Goal: Task Accomplishment & Management: Use online tool/utility

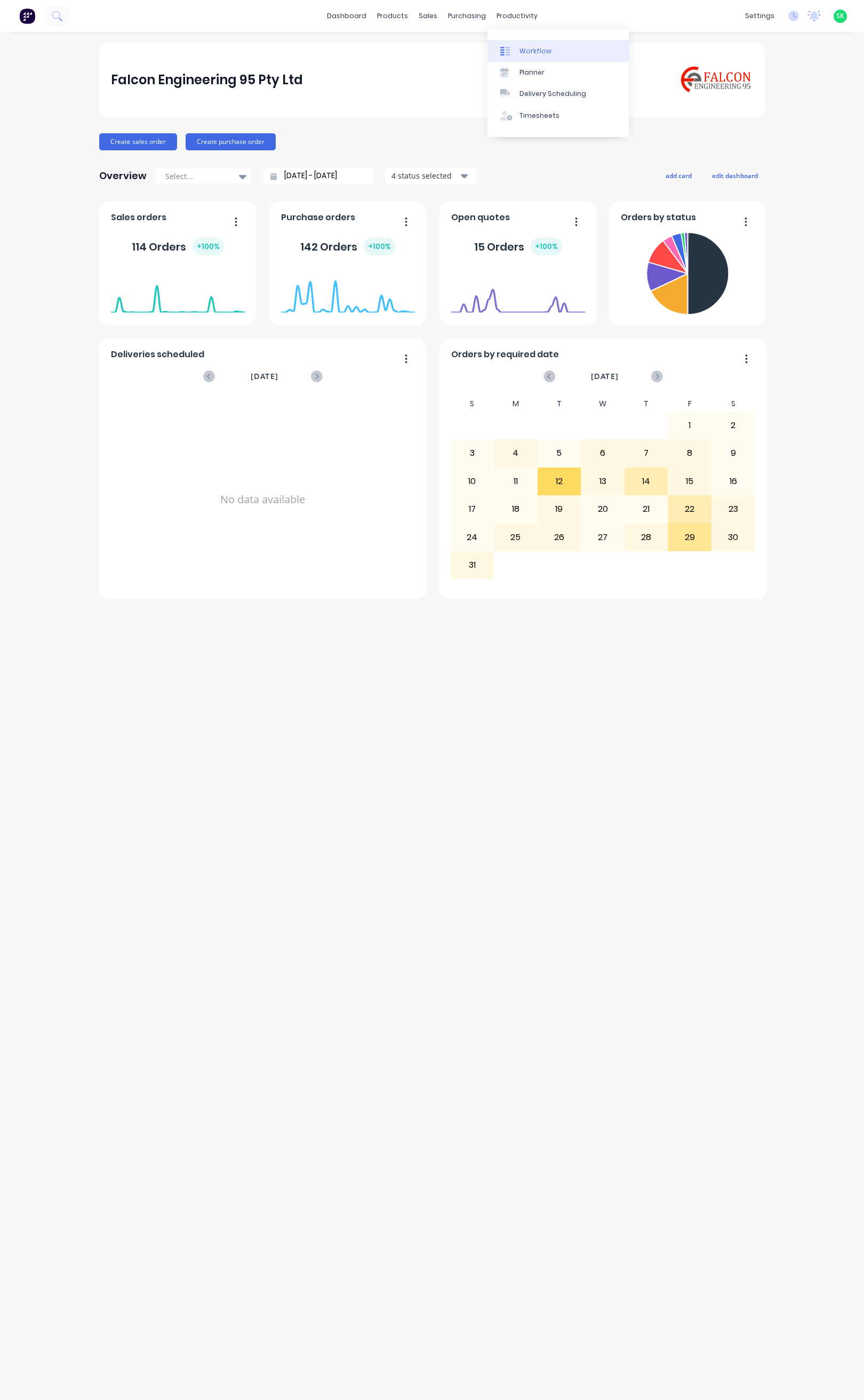
click at [515, 49] on div at bounding box center [508, 51] width 16 height 9
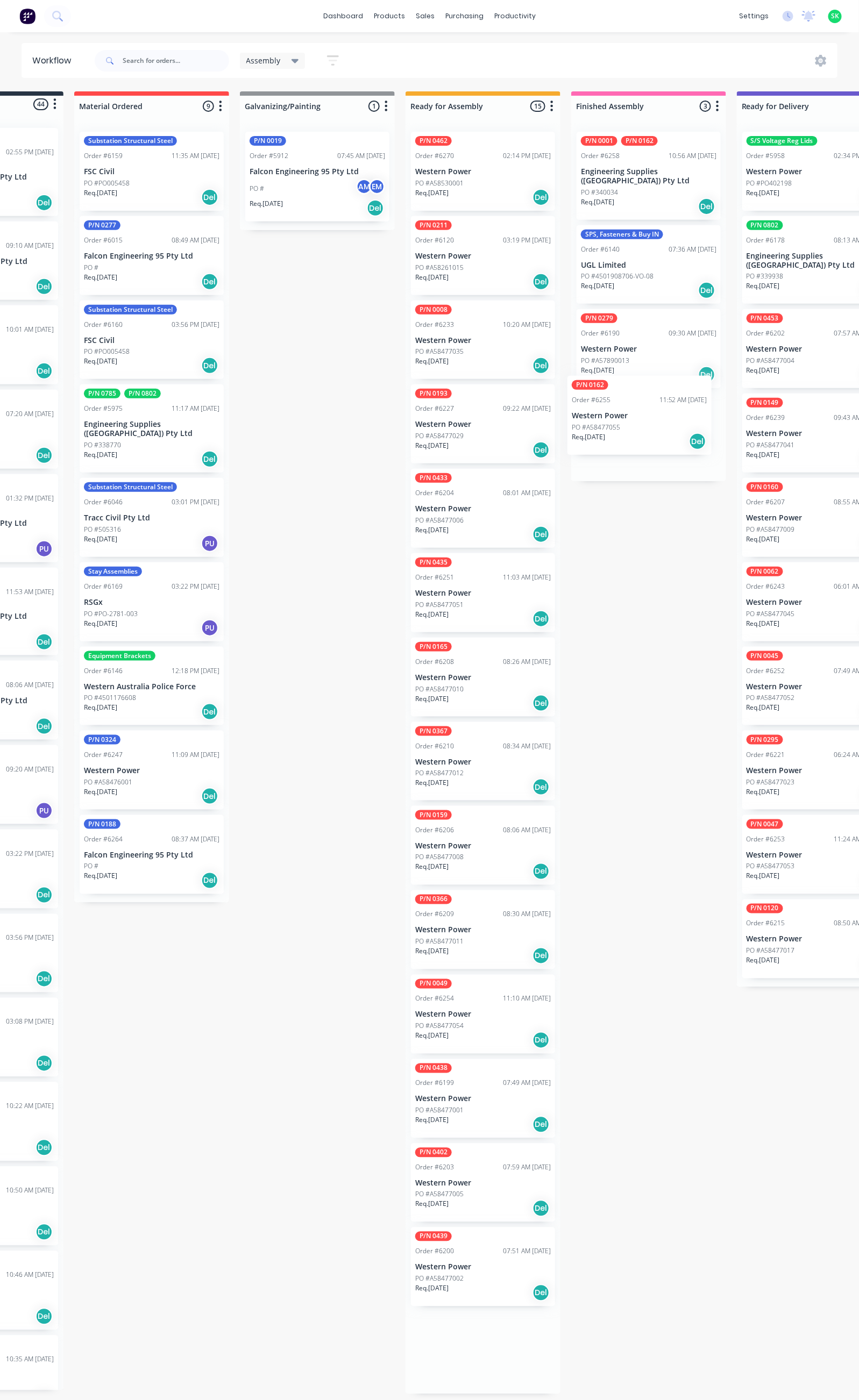
scroll to position [2, 117]
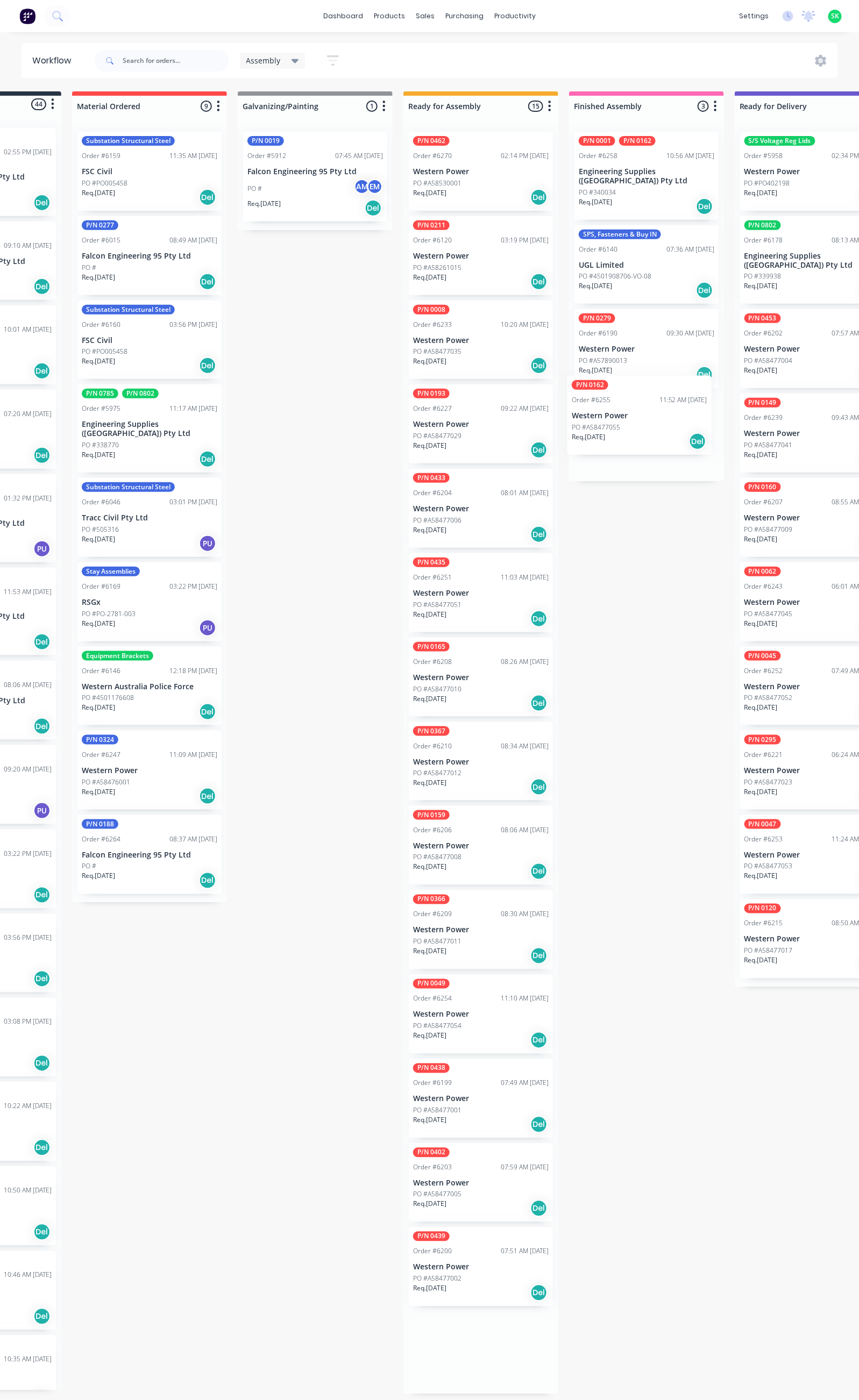
drag, startPoint x: 600, startPoint y: 1357, endPoint x: 644, endPoint y: 414, distance: 944.0
click at [644, 414] on div "Submitted 44 Status colour #273444 hex #273444 Save Cancel Summaries Total orde…" at bounding box center [850, 743] width 1949 height 1303
click at [645, 415] on div "P/N 0162 Order #6255 11:52 AM 26/08/25 Western Power PO #A58477055 Req. 16/11/2…" at bounding box center [647, 433] width 144 height 79
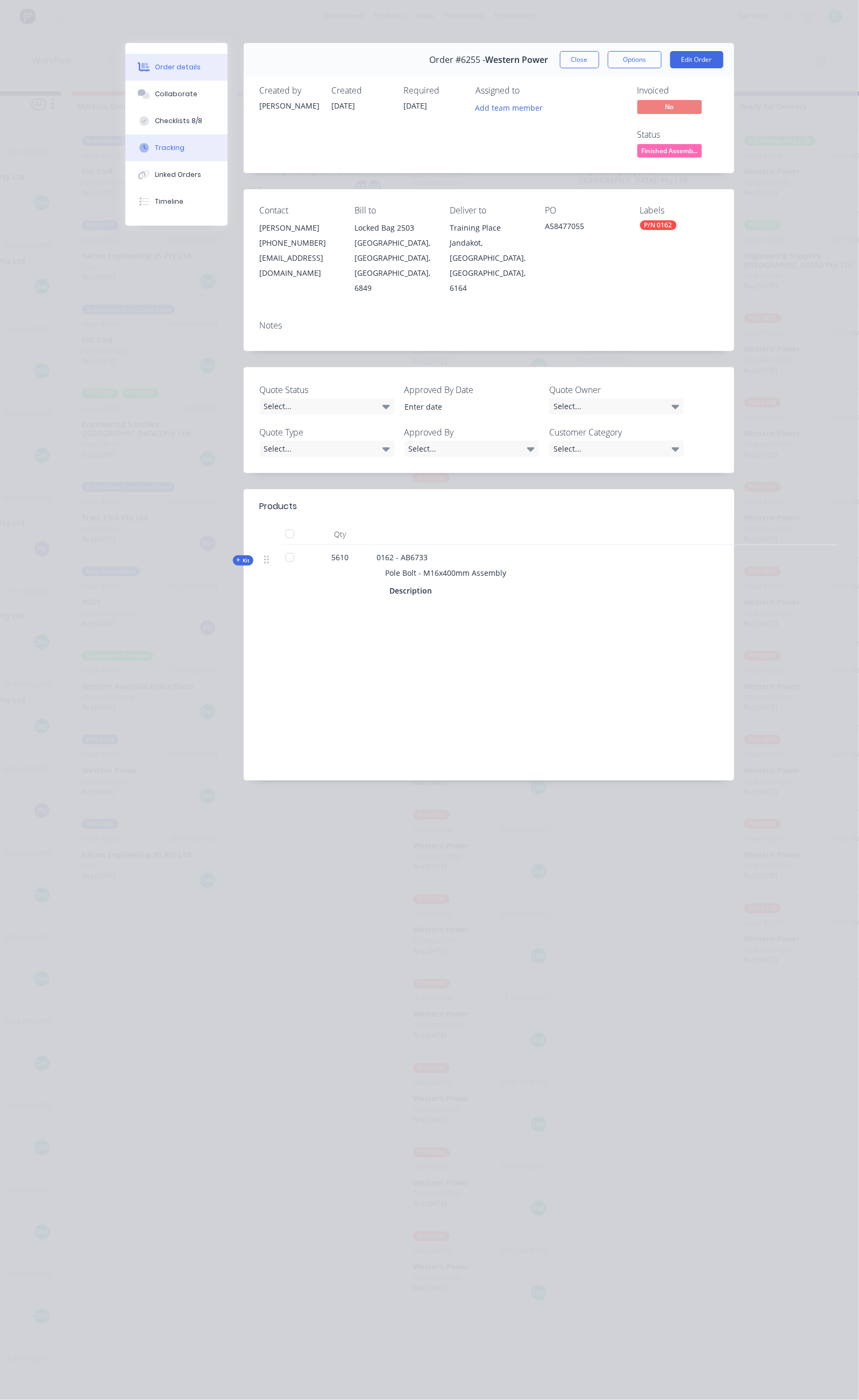
click at [126, 141] on button "Tracking" at bounding box center [177, 147] width 103 height 27
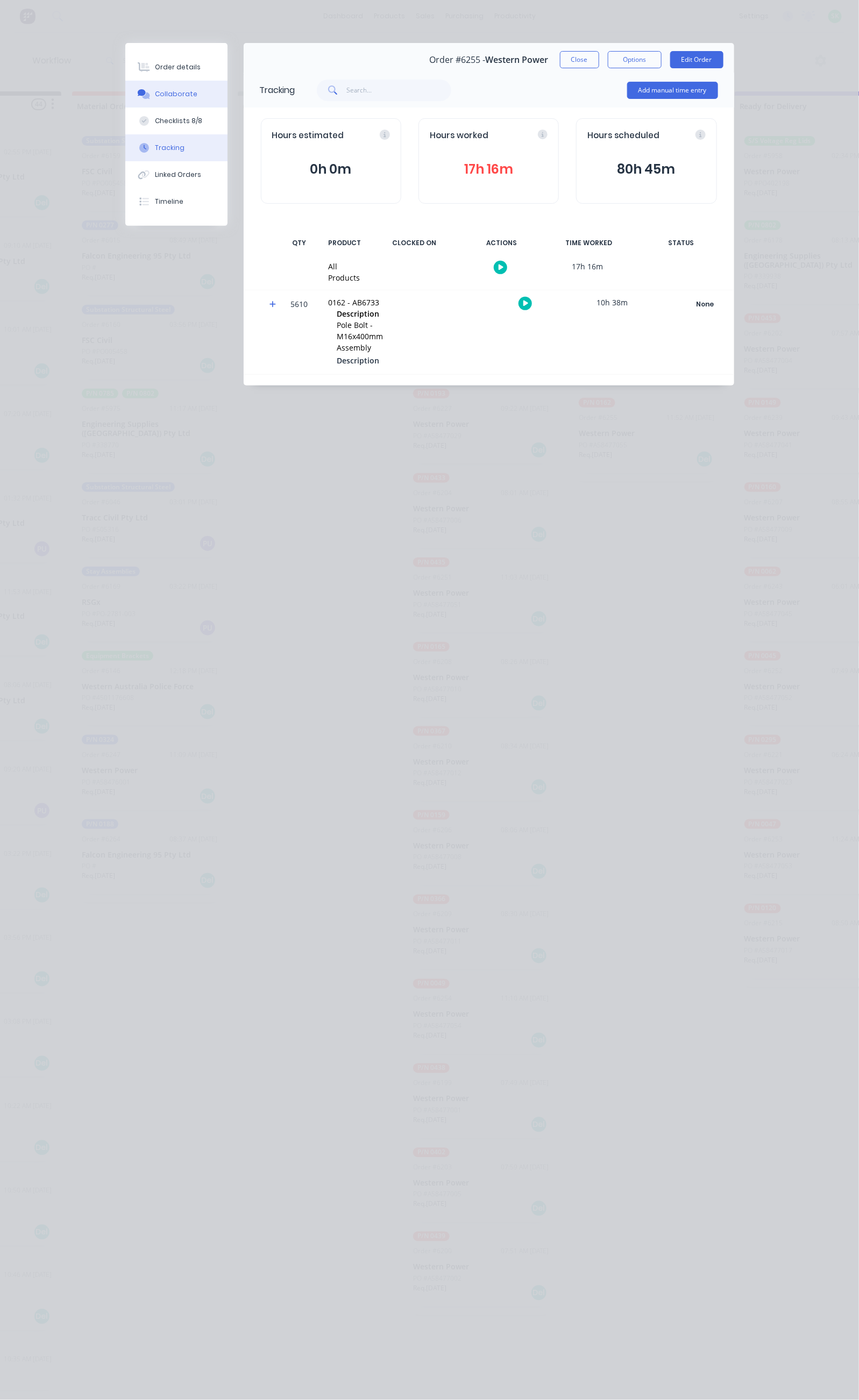
click at [155, 90] on div "Collaborate" at bounding box center [176, 94] width 43 height 9
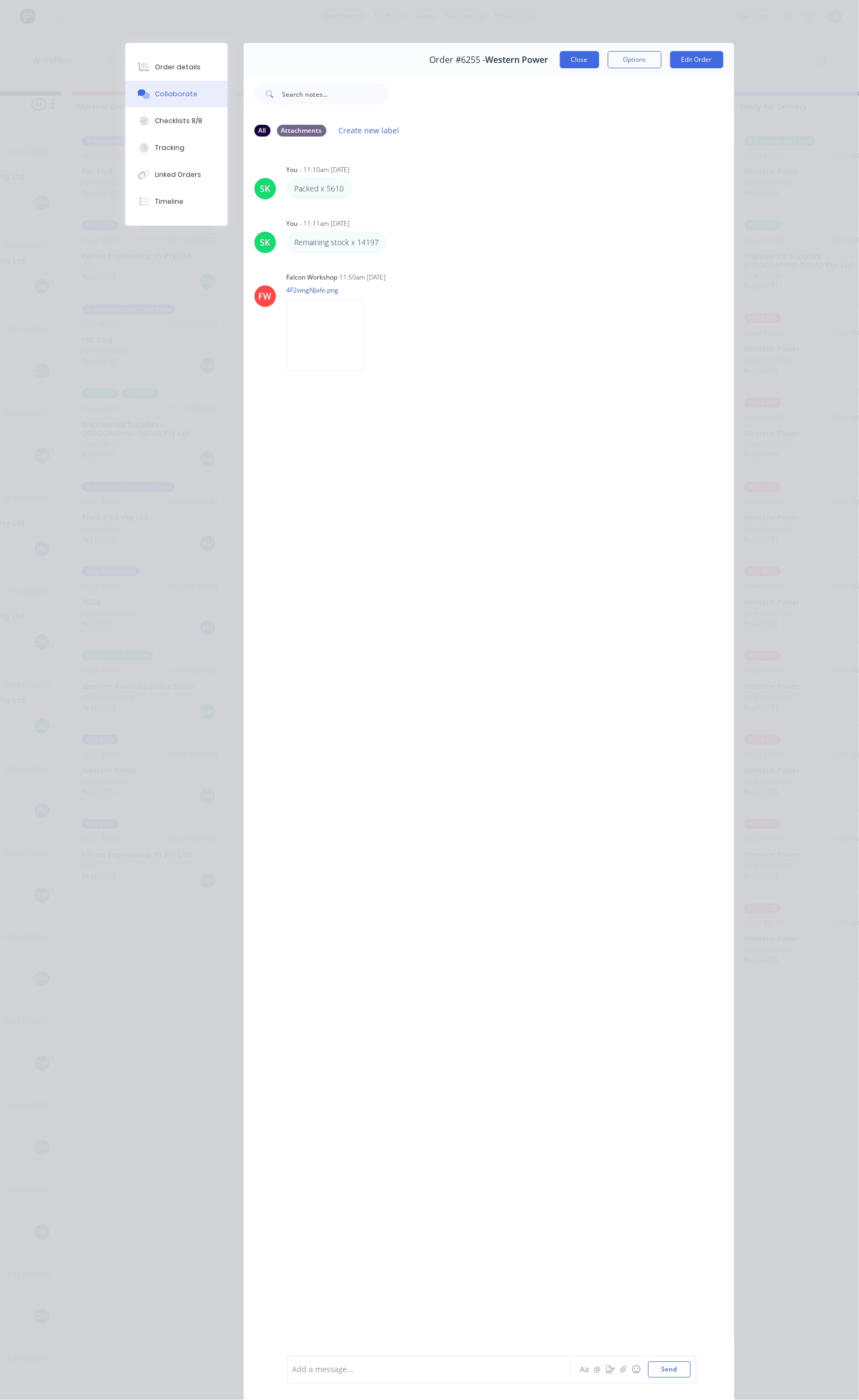
click at [599, 57] on button "Close" at bounding box center [579, 60] width 39 height 17
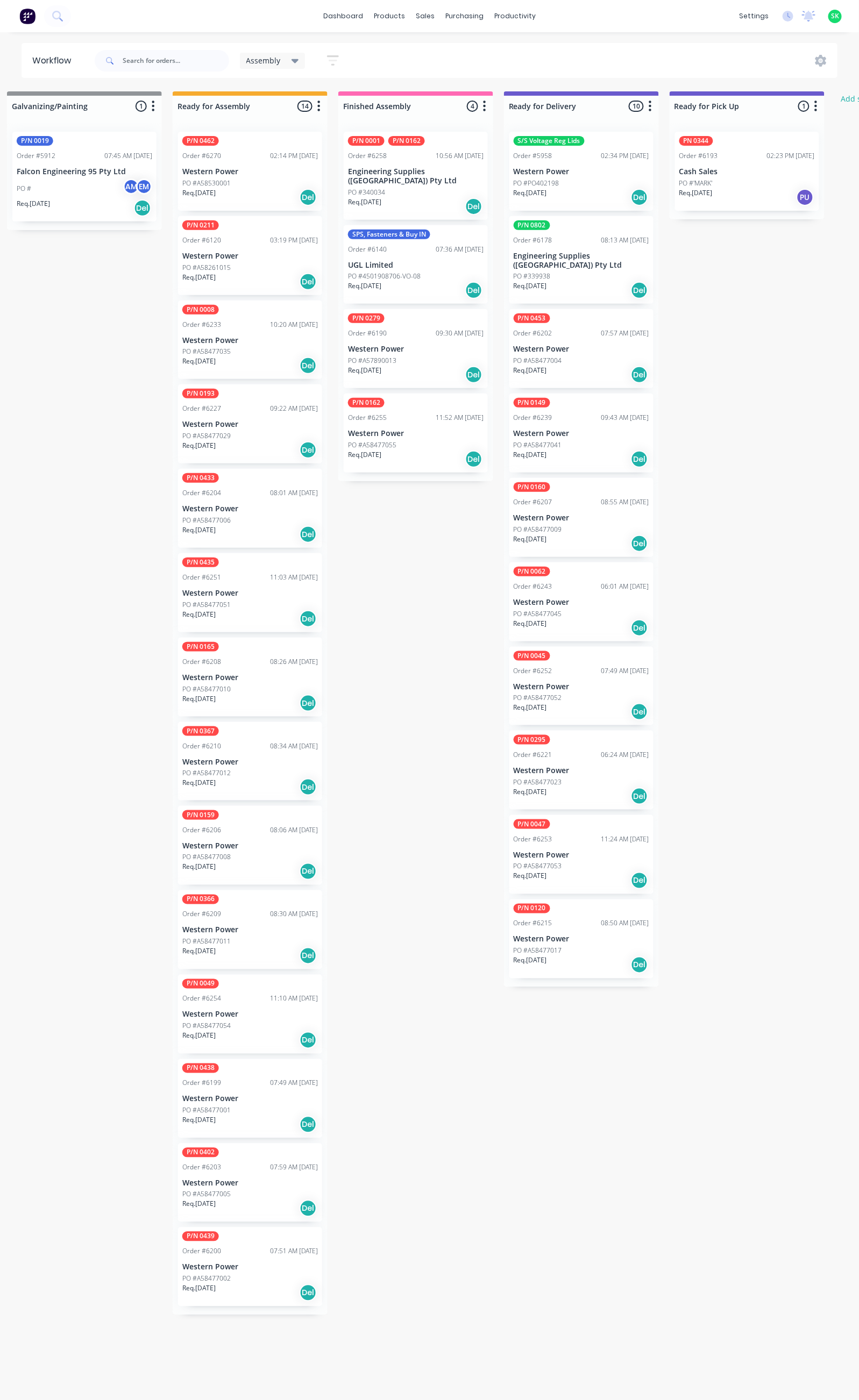
scroll to position [2, 417]
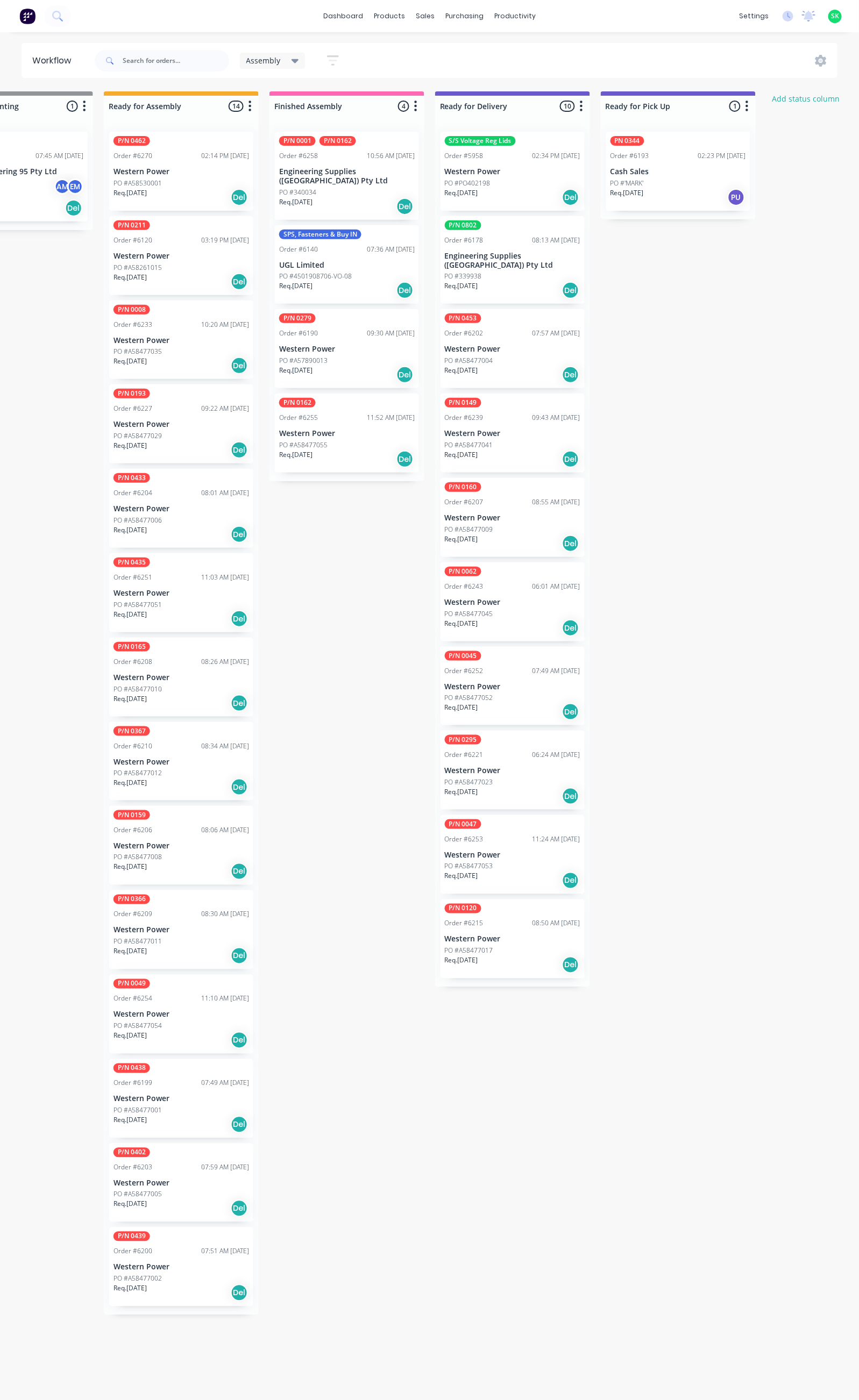
click at [504, 271] on div "PO #339938" at bounding box center [513, 276] width 136 height 9
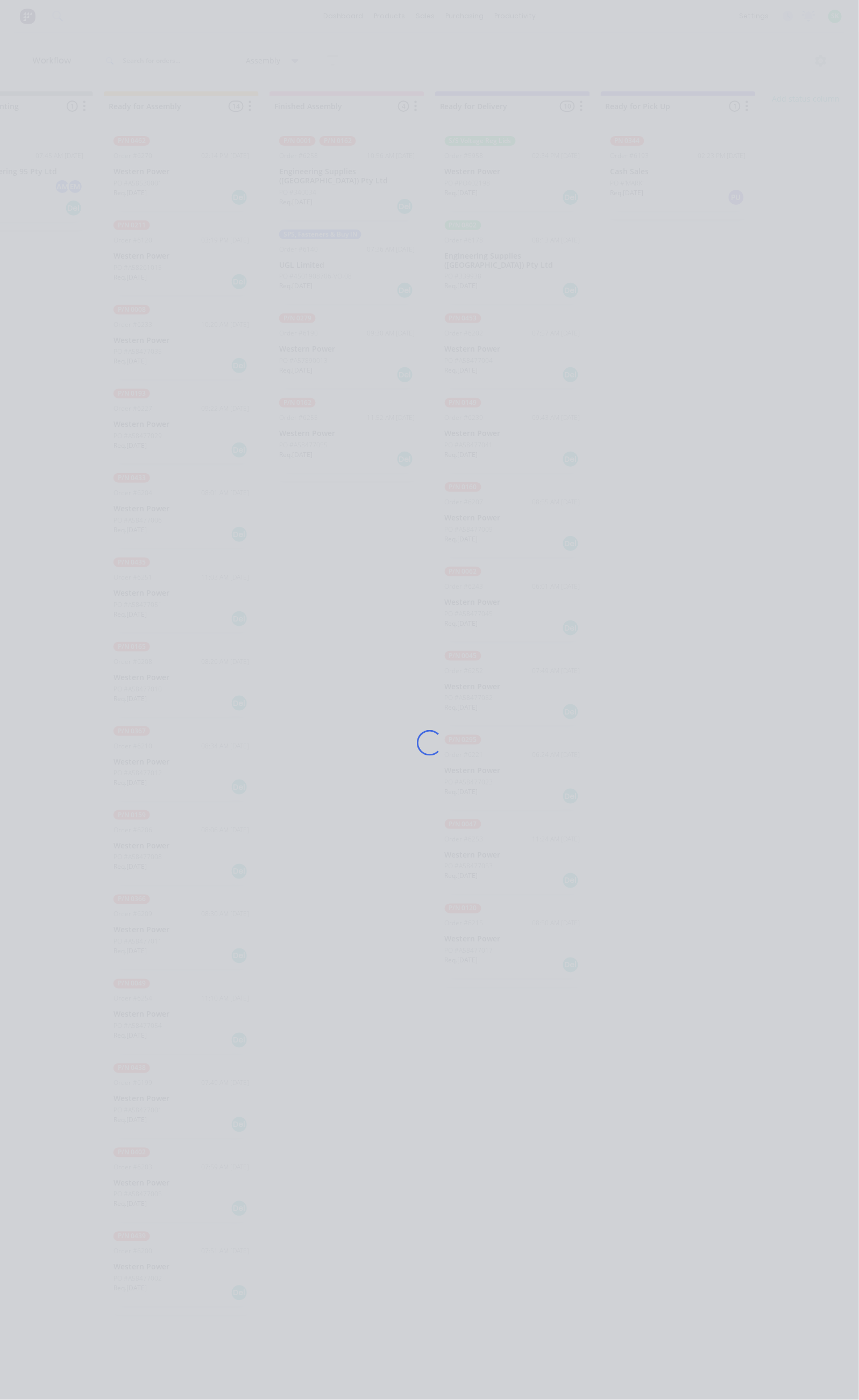
click at [504, 266] on div "Loading..." at bounding box center [430, 743] width 630 height 1400
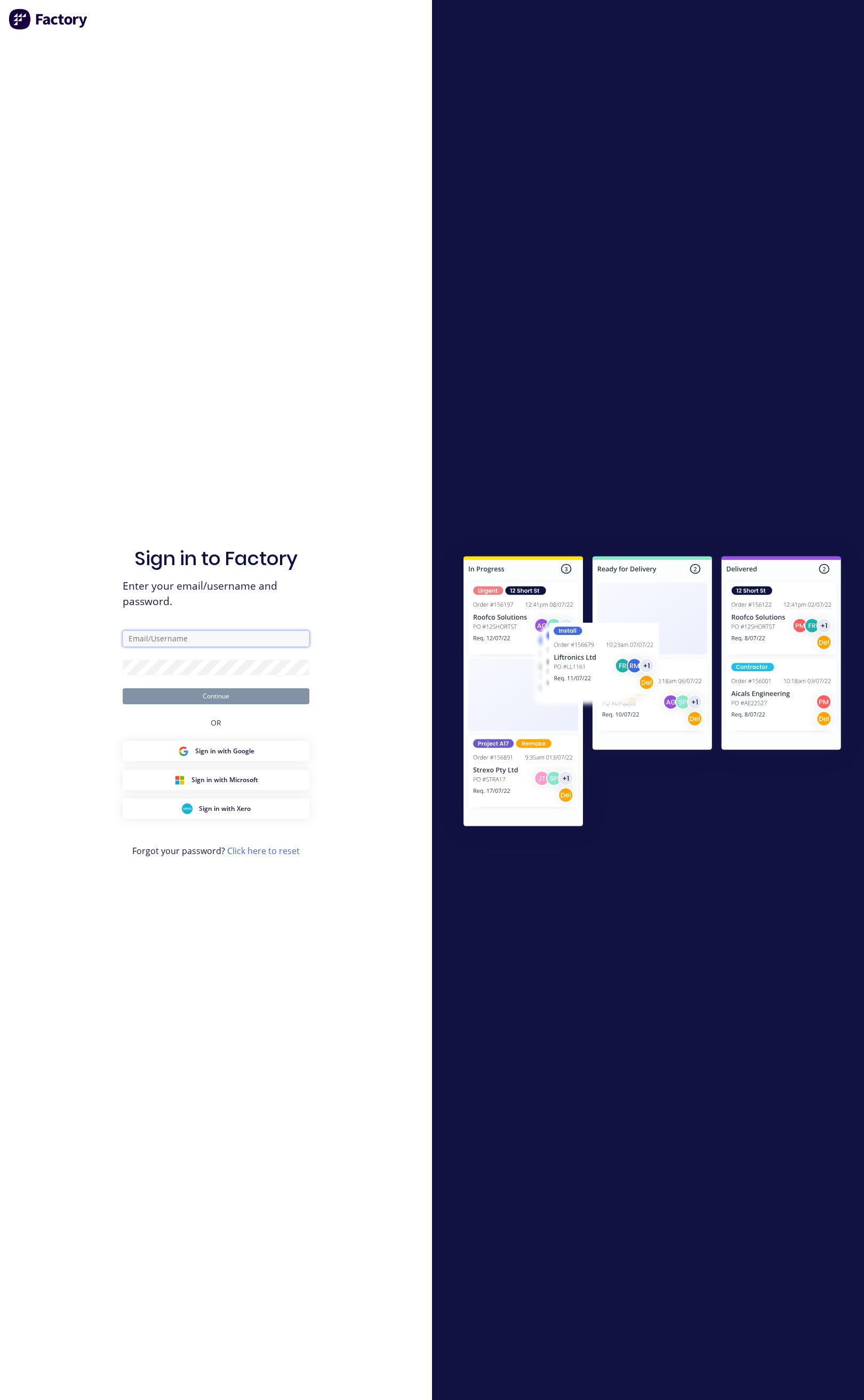
type input "stores@falconeng95.com.au"
click at [229, 698] on button "Continue" at bounding box center [215, 696] width 187 height 16
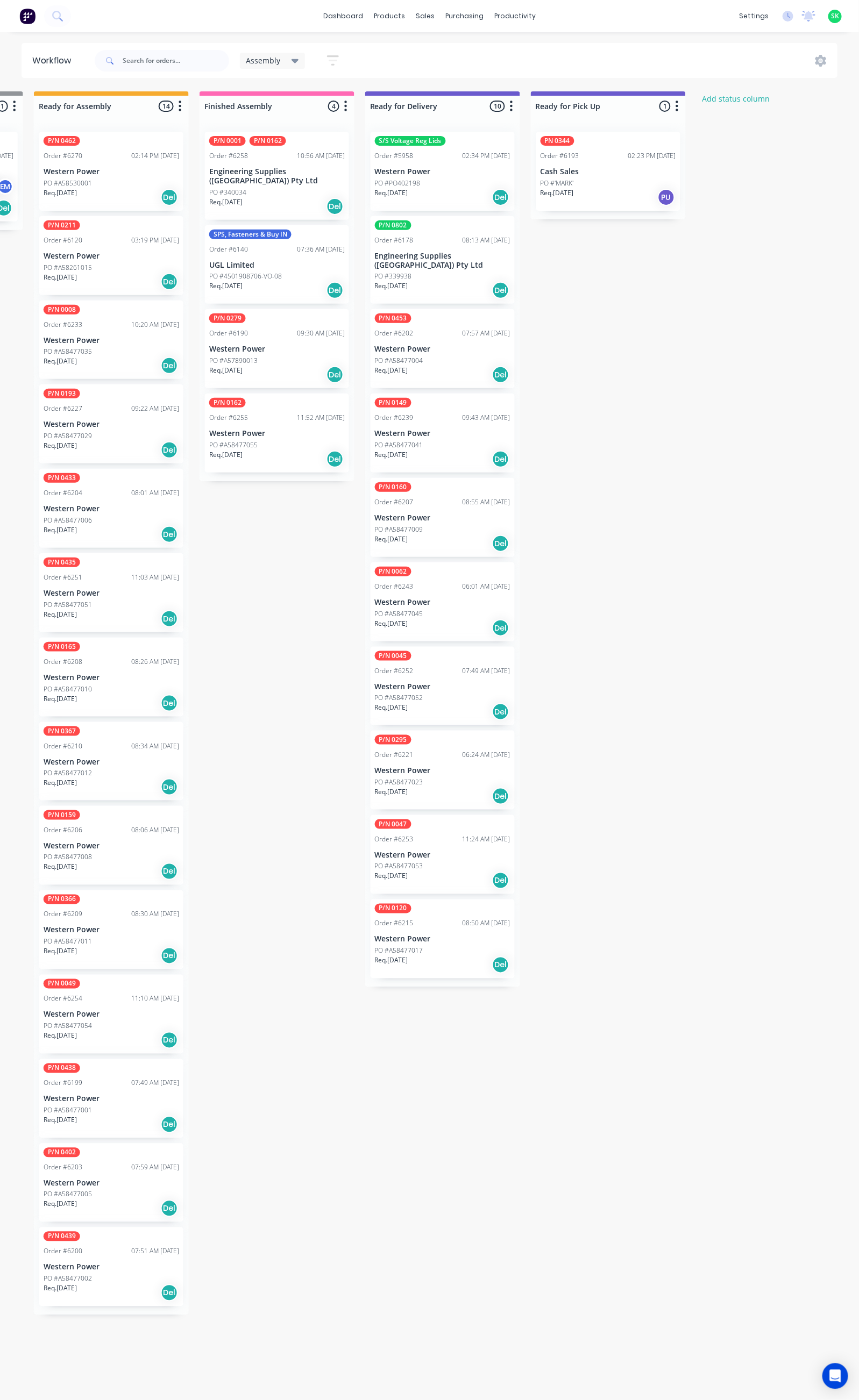
scroll to position [0, 490]
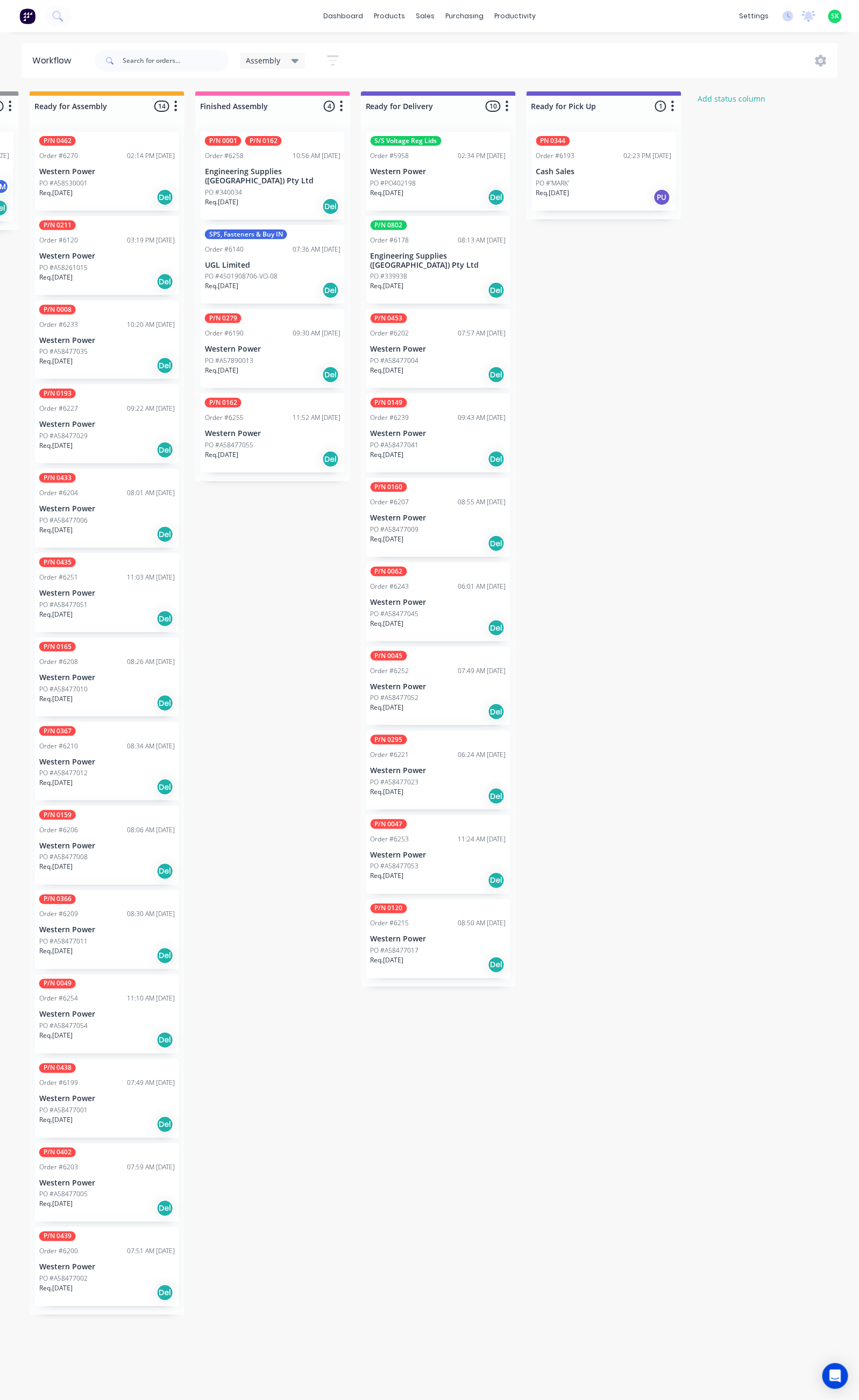
click at [450, 281] on div "Req. 04/09/25 Del" at bounding box center [438, 290] width 136 height 18
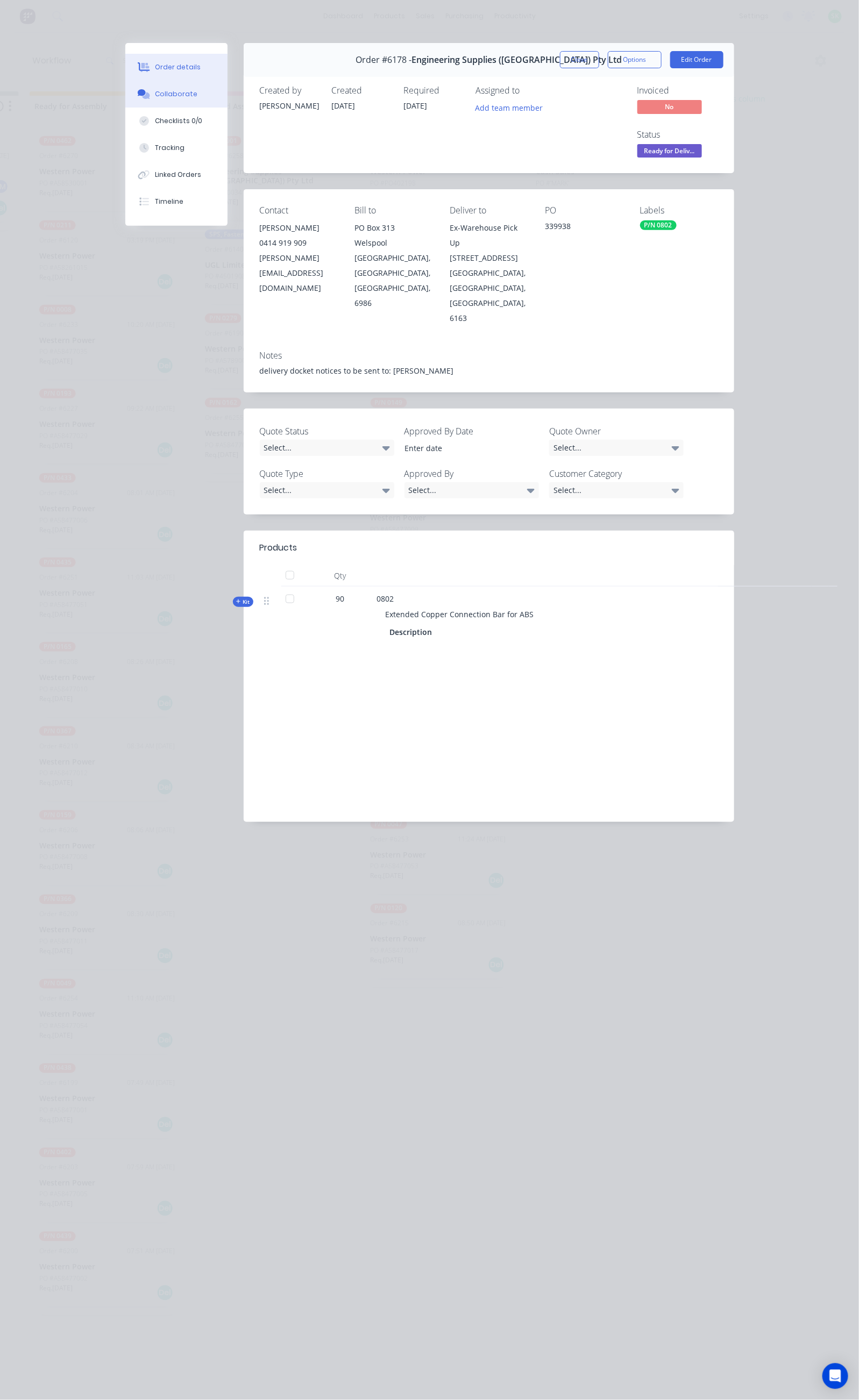
click at [155, 94] on div "Collaborate" at bounding box center [176, 94] width 43 height 9
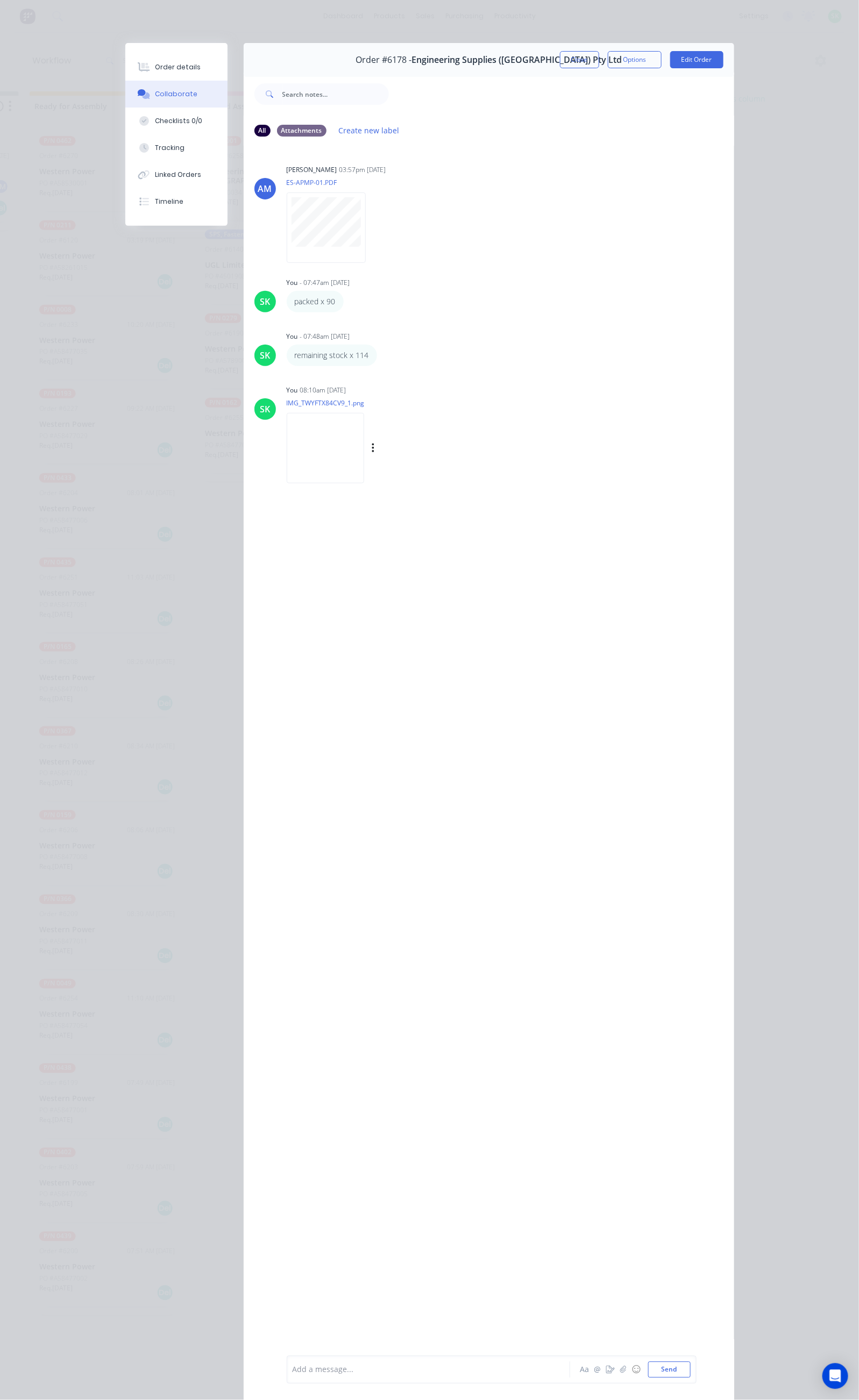
click at [287, 448] on img at bounding box center [325, 448] width 77 height 71
click at [599, 57] on button "Close" at bounding box center [579, 60] width 39 height 17
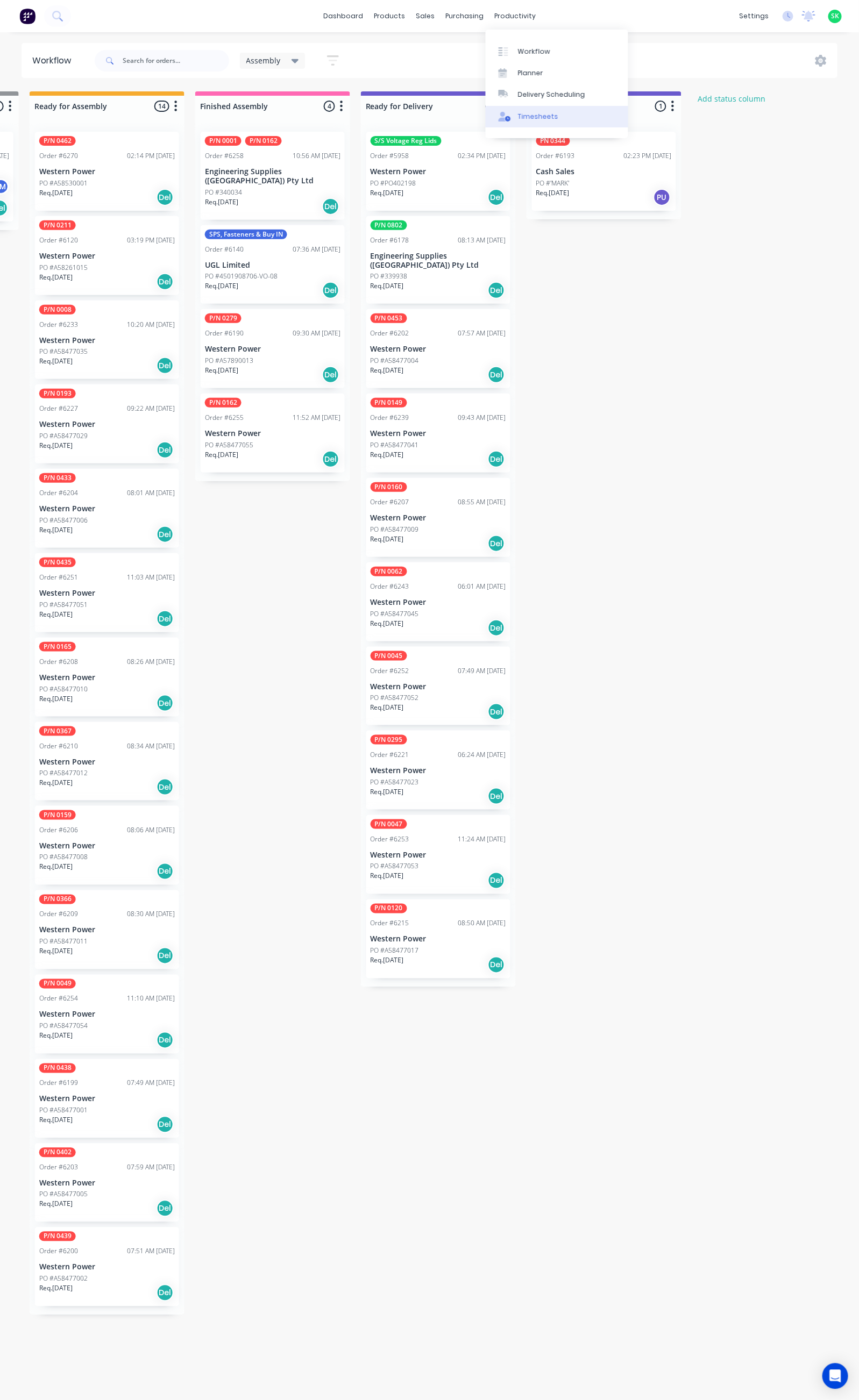
click at [524, 110] on link "Timesheets" at bounding box center [557, 117] width 142 height 22
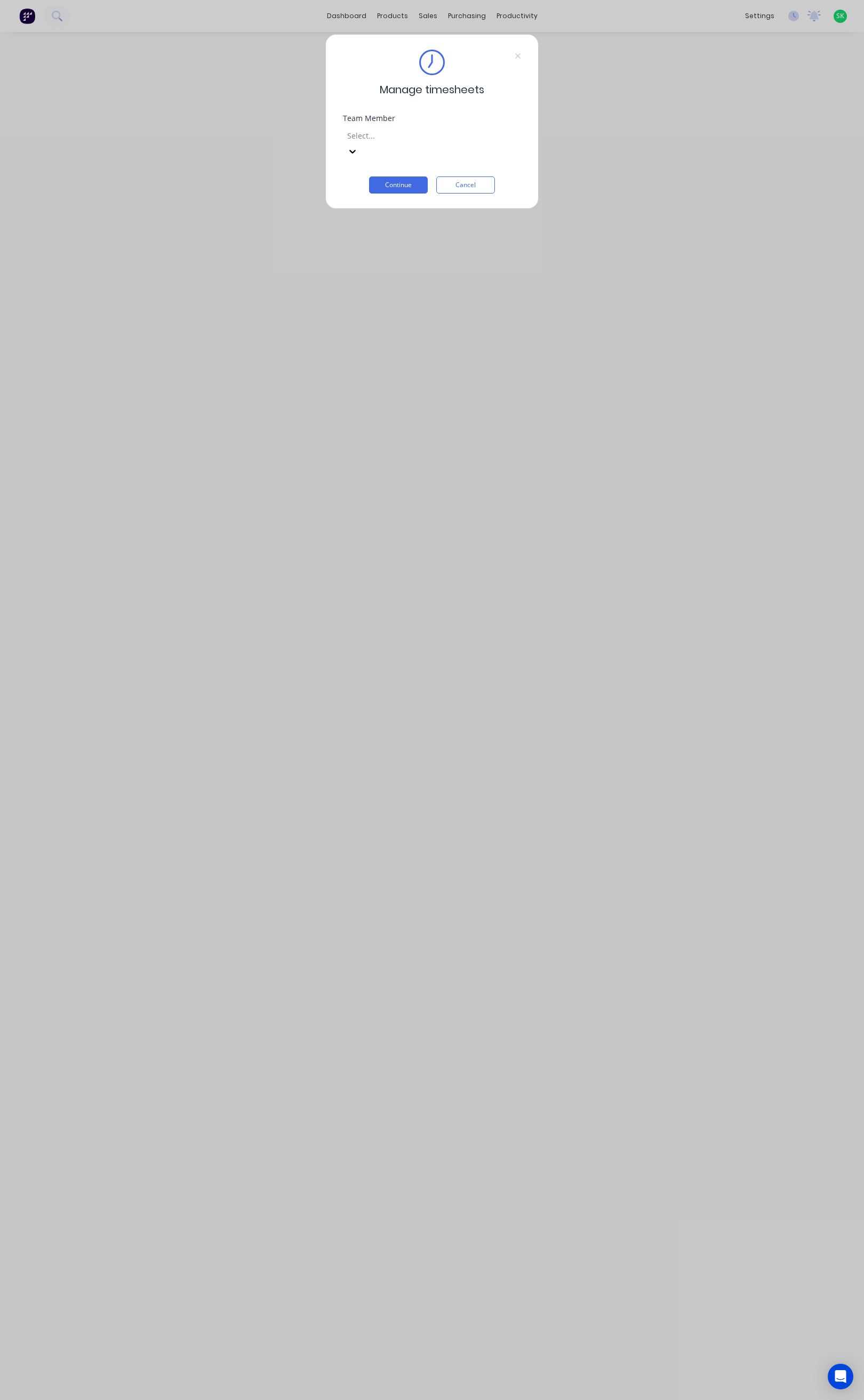
click at [417, 132] on div at bounding box center [422, 135] width 154 height 14
type input "step"
click at [400, 1399] on div "[PERSON_NAME]" at bounding box center [432, 1406] width 864 height 11
click at [402, 177] on button "Continue" at bounding box center [399, 185] width 59 height 17
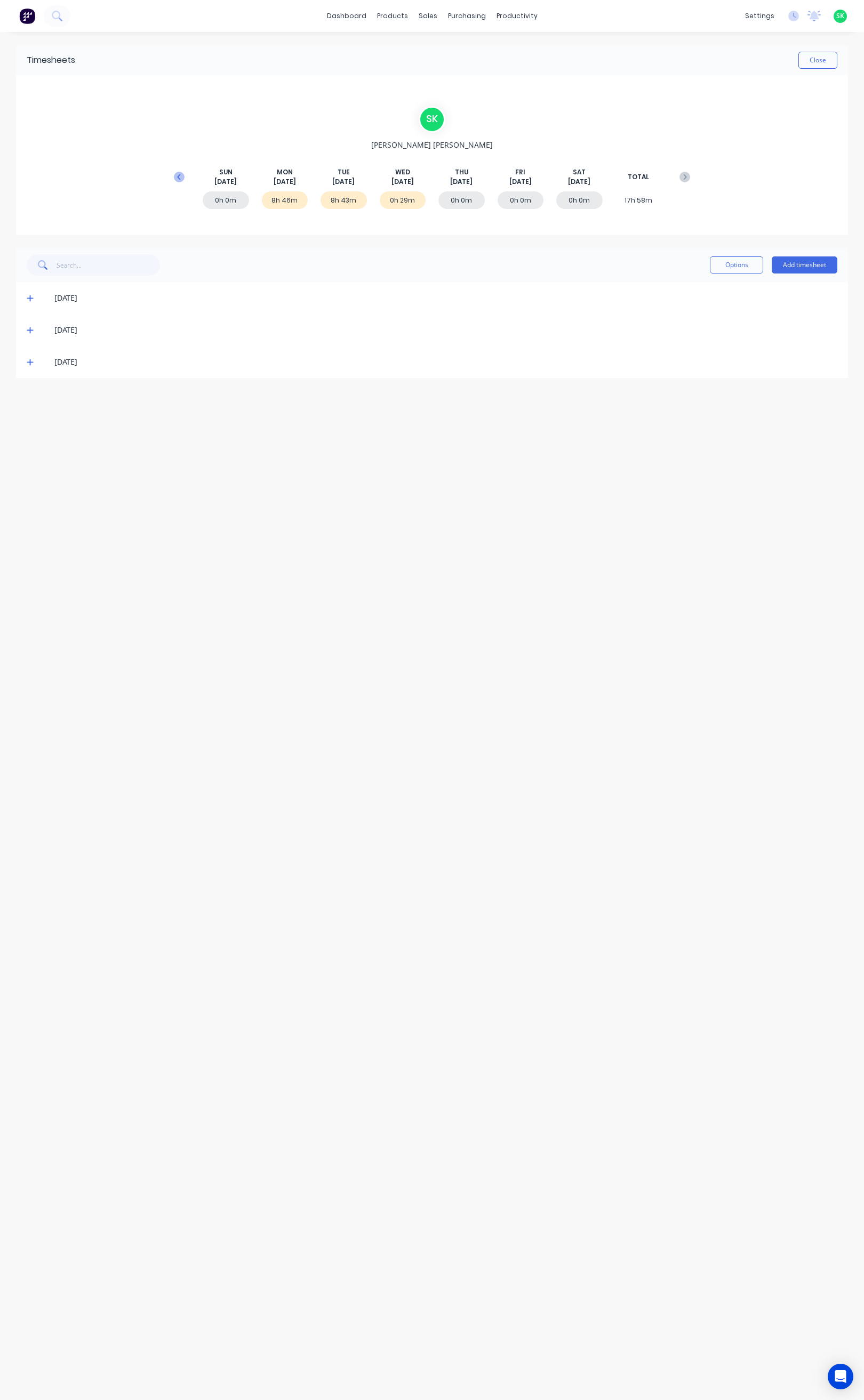
click at [175, 172] on icon at bounding box center [179, 177] width 11 height 11
click at [686, 178] on icon at bounding box center [684, 177] width 11 height 11
click at [181, 175] on icon at bounding box center [179, 177] width 11 height 11
click at [30, 360] on icon at bounding box center [29, 362] width 6 height 6
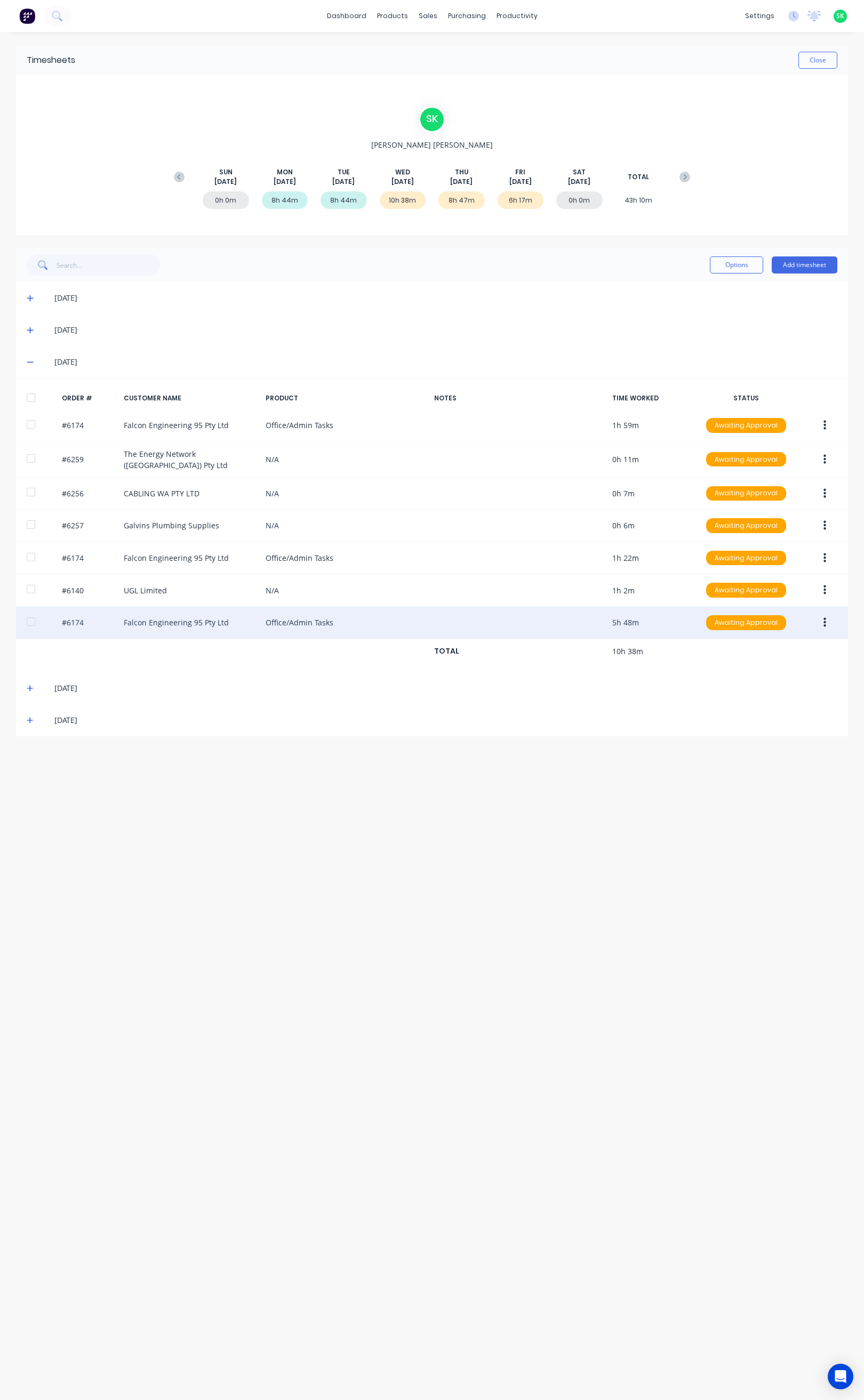
click at [419, 620] on div "#6174 Falcon Engineering 95 Pty Ltd Office/Admin Tasks 5h 48m Awaiting Approval" at bounding box center [432, 623] width 832 height 32
click at [823, 623] on icon "button" at bounding box center [825, 623] width 3 height 11
click at [628, 618] on div "#6174 Falcon Engineering 95 Pty Ltd Office/Admin Tasks 5h 48m Awaiting Approval…" at bounding box center [432, 623] width 832 height 32
click at [515, 618] on div "#6174 Falcon Engineering 95 Pty Ltd Office/Admin Tasks 5h 48m Awaiting Approval" at bounding box center [432, 623] width 832 height 32
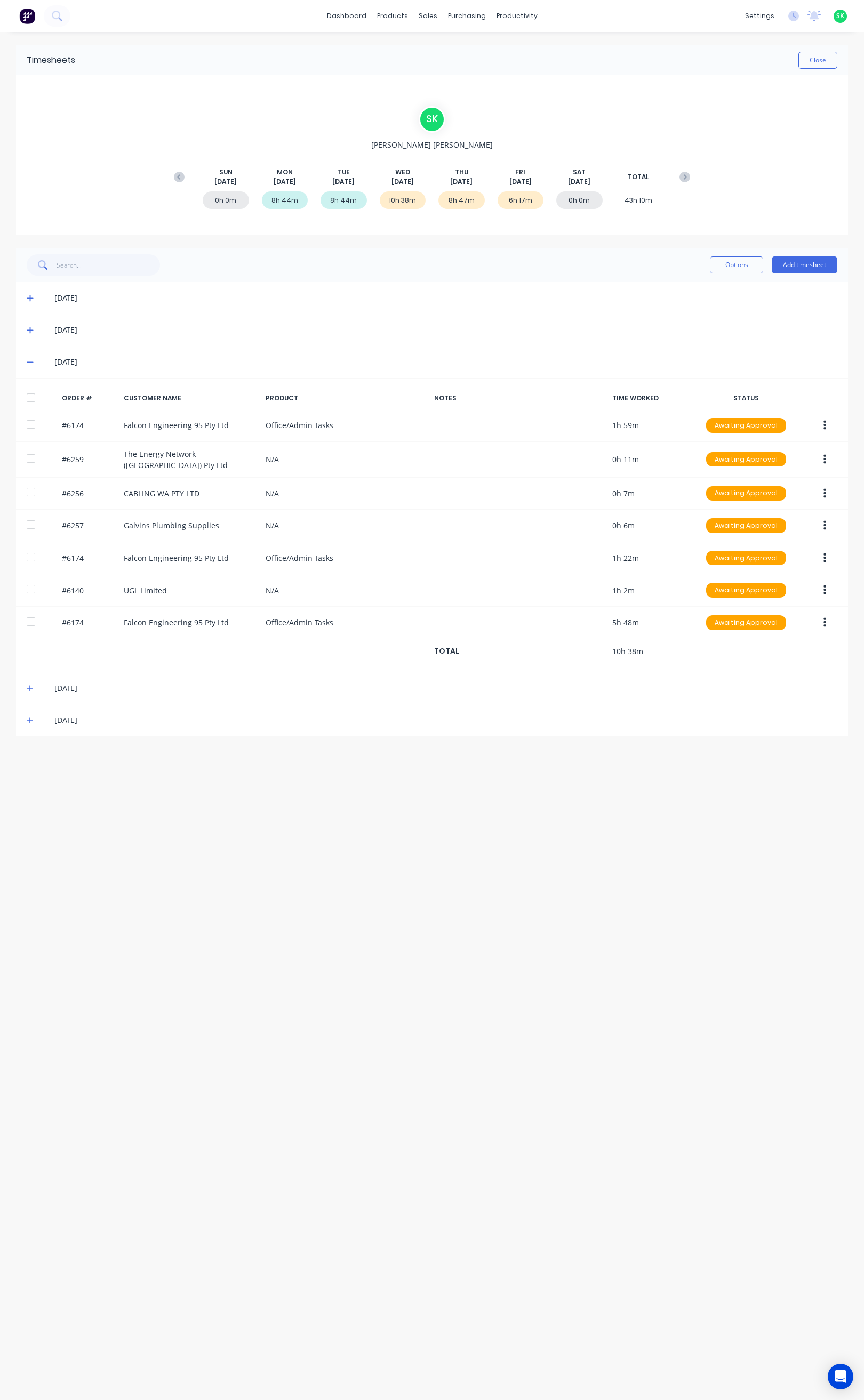
click at [30, 361] on icon at bounding box center [30, 362] width 7 height 7
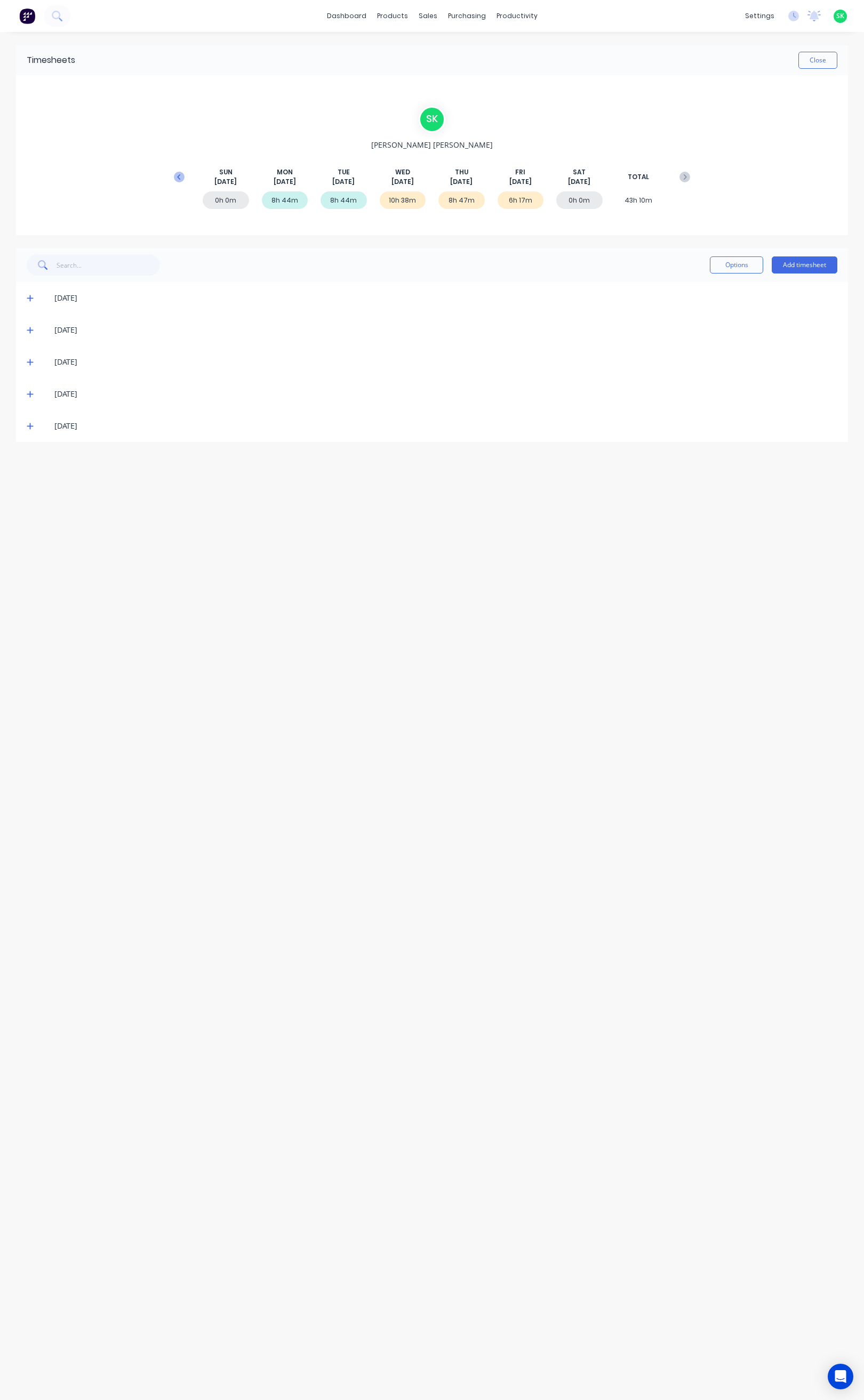
click at [177, 175] on icon at bounding box center [179, 177] width 11 height 11
click at [685, 177] on icon at bounding box center [684, 177] width 11 height 11
click at [181, 177] on icon at bounding box center [179, 177] width 11 height 11
click at [682, 176] on icon at bounding box center [684, 177] width 11 height 11
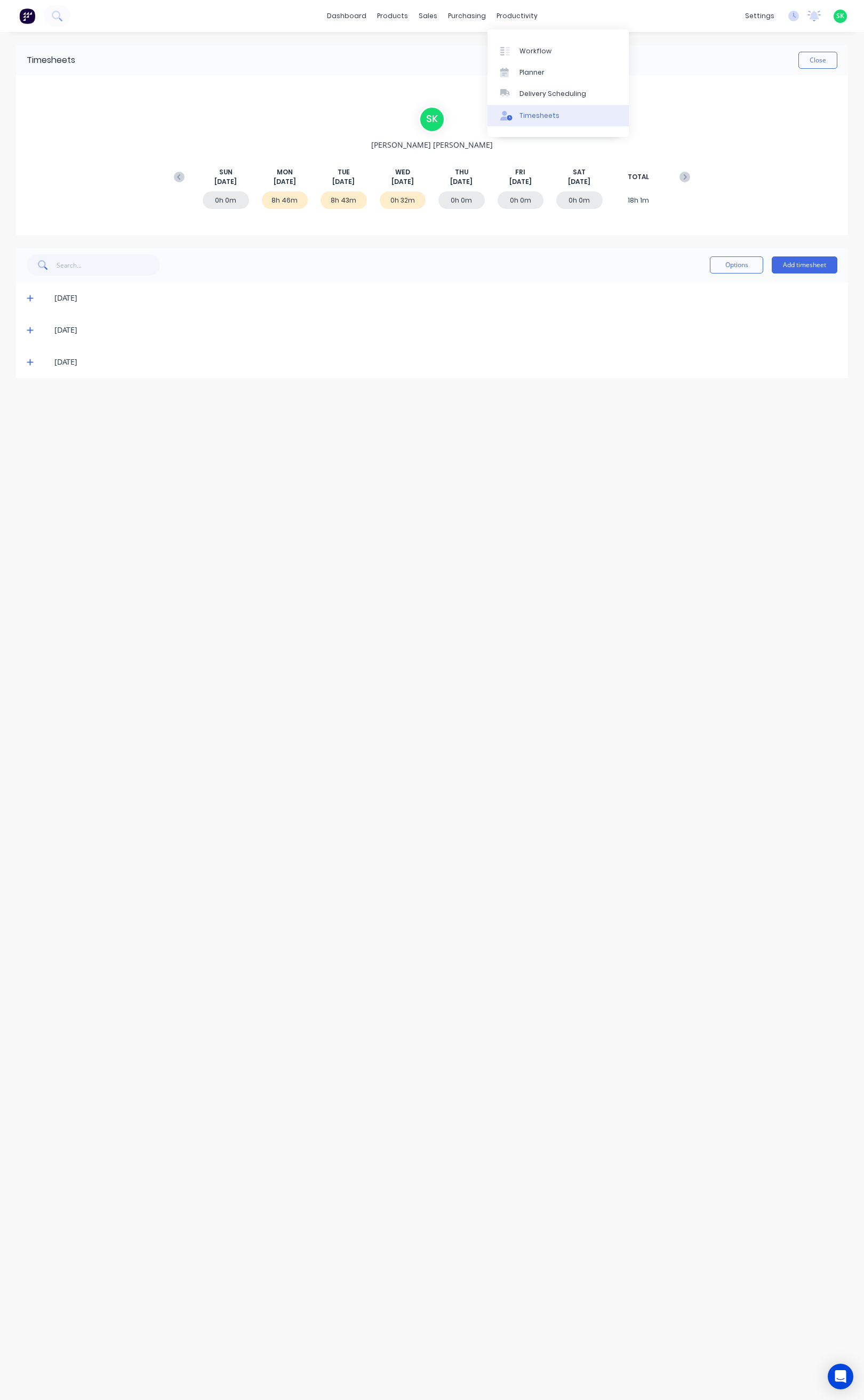
click at [524, 114] on div "Timesheets" at bounding box center [540, 115] width 40 height 9
click at [806, 62] on button "Close" at bounding box center [817, 60] width 39 height 17
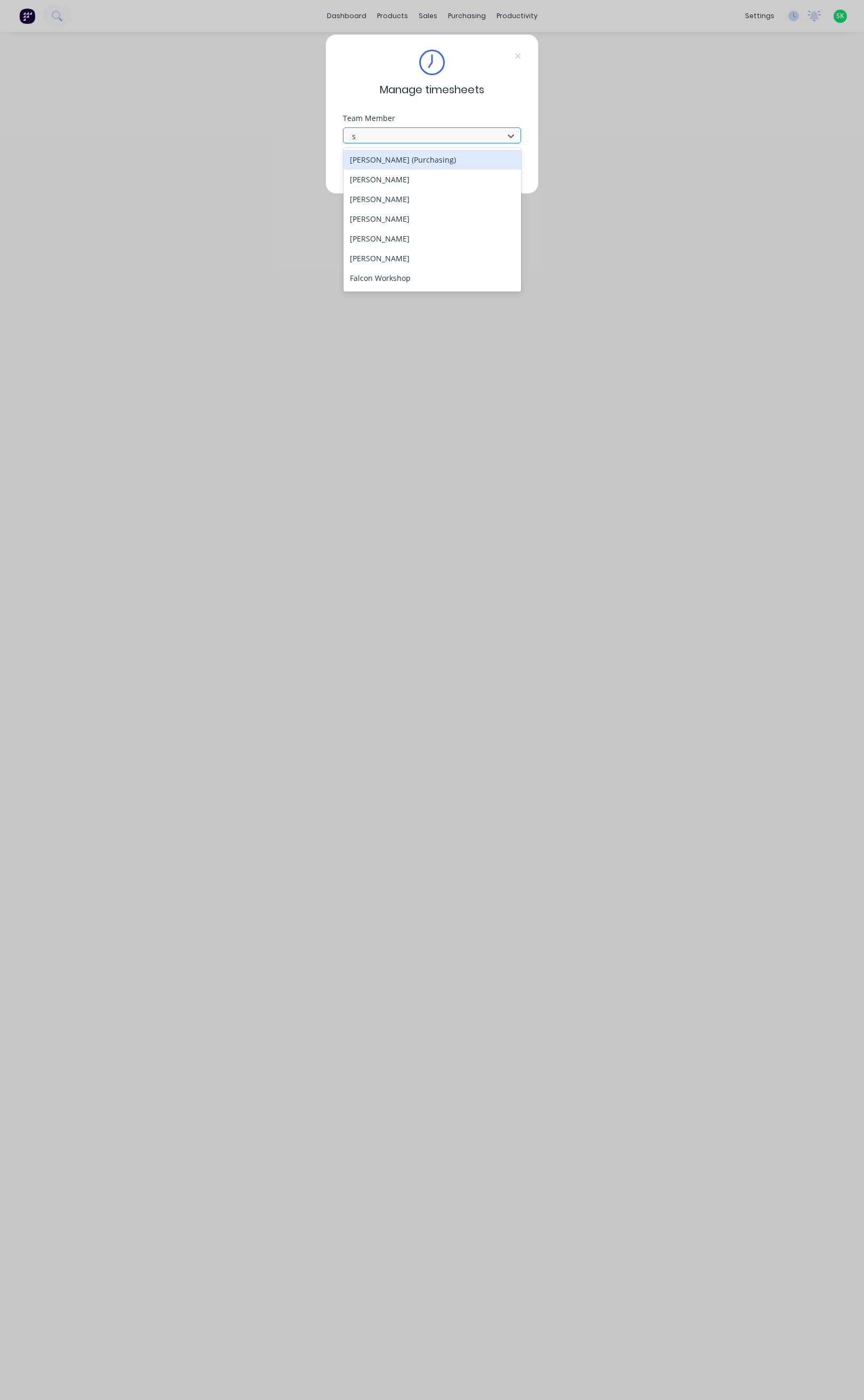
type input "st"
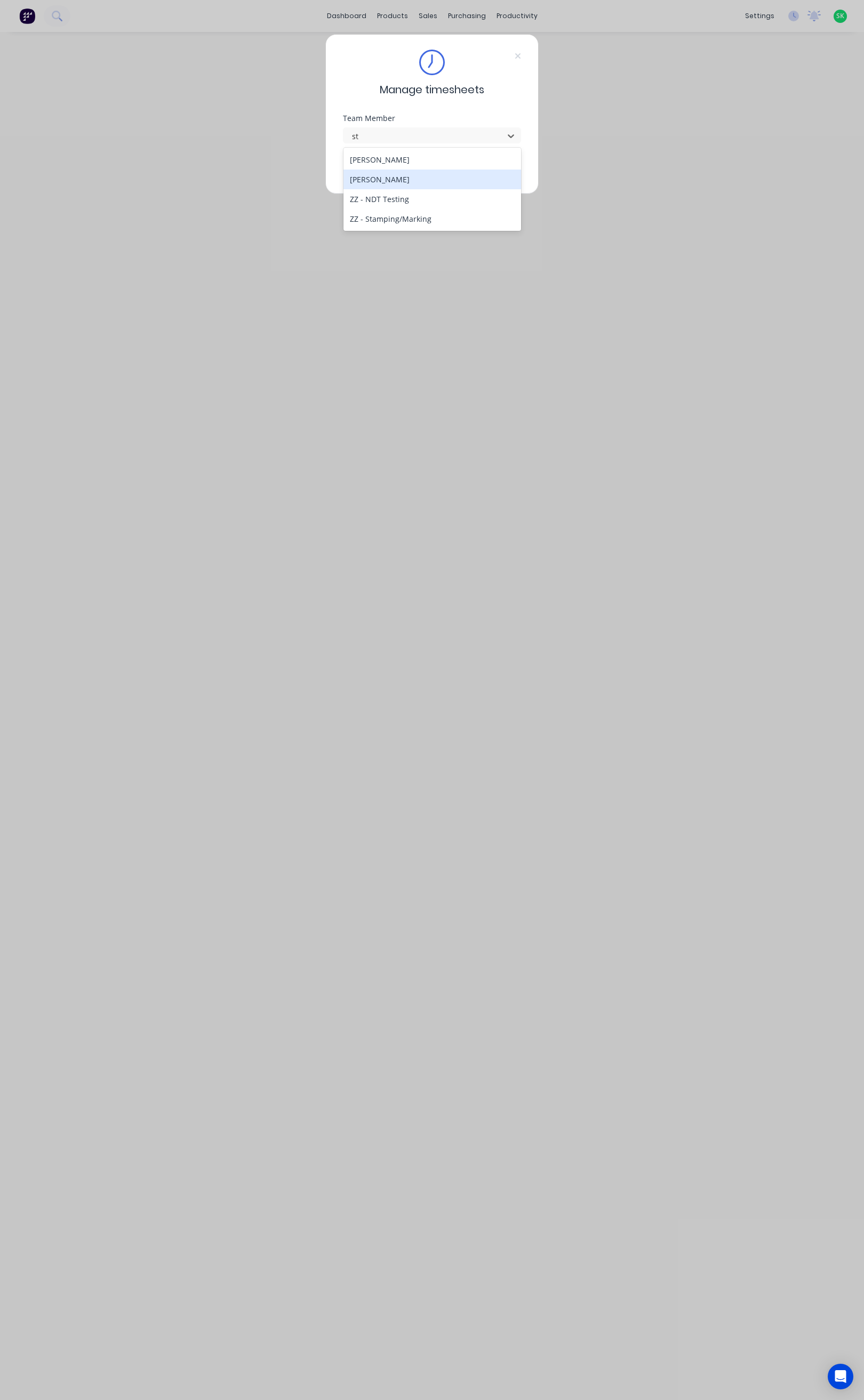
click at [386, 178] on div "Stuart Simm" at bounding box center [432, 180] width 178 height 20
click at [390, 167] on button "Continue" at bounding box center [399, 169] width 59 height 17
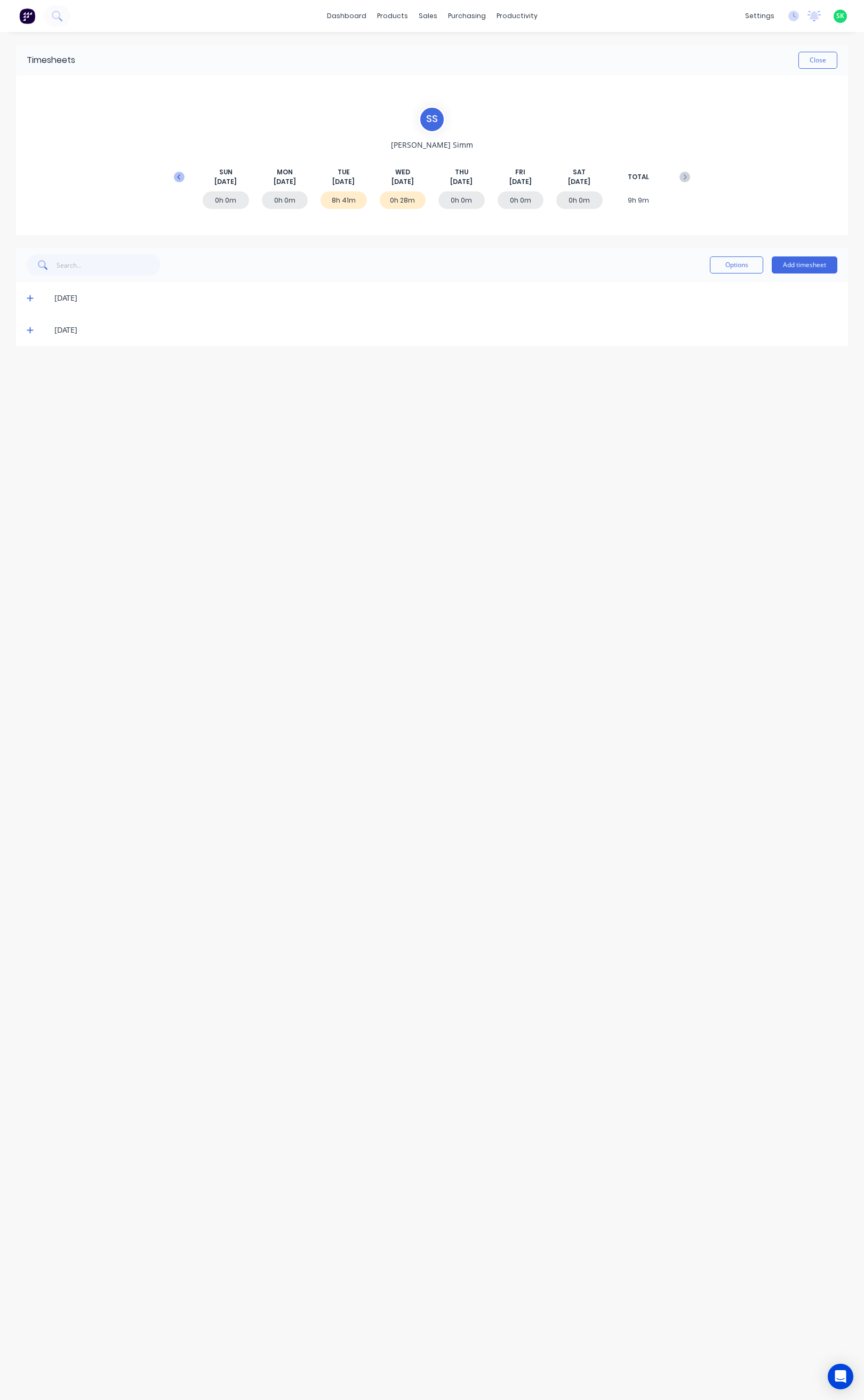
click at [180, 175] on icon at bounding box center [179, 177] width 11 height 11
click at [683, 175] on icon at bounding box center [684, 177] width 11 height 11
click at [178, 178] on icon at bounding box center [178, 176] width 3 height 5
click at [29, 361] on icon at bounding box center [30, 362] width 7 height 7
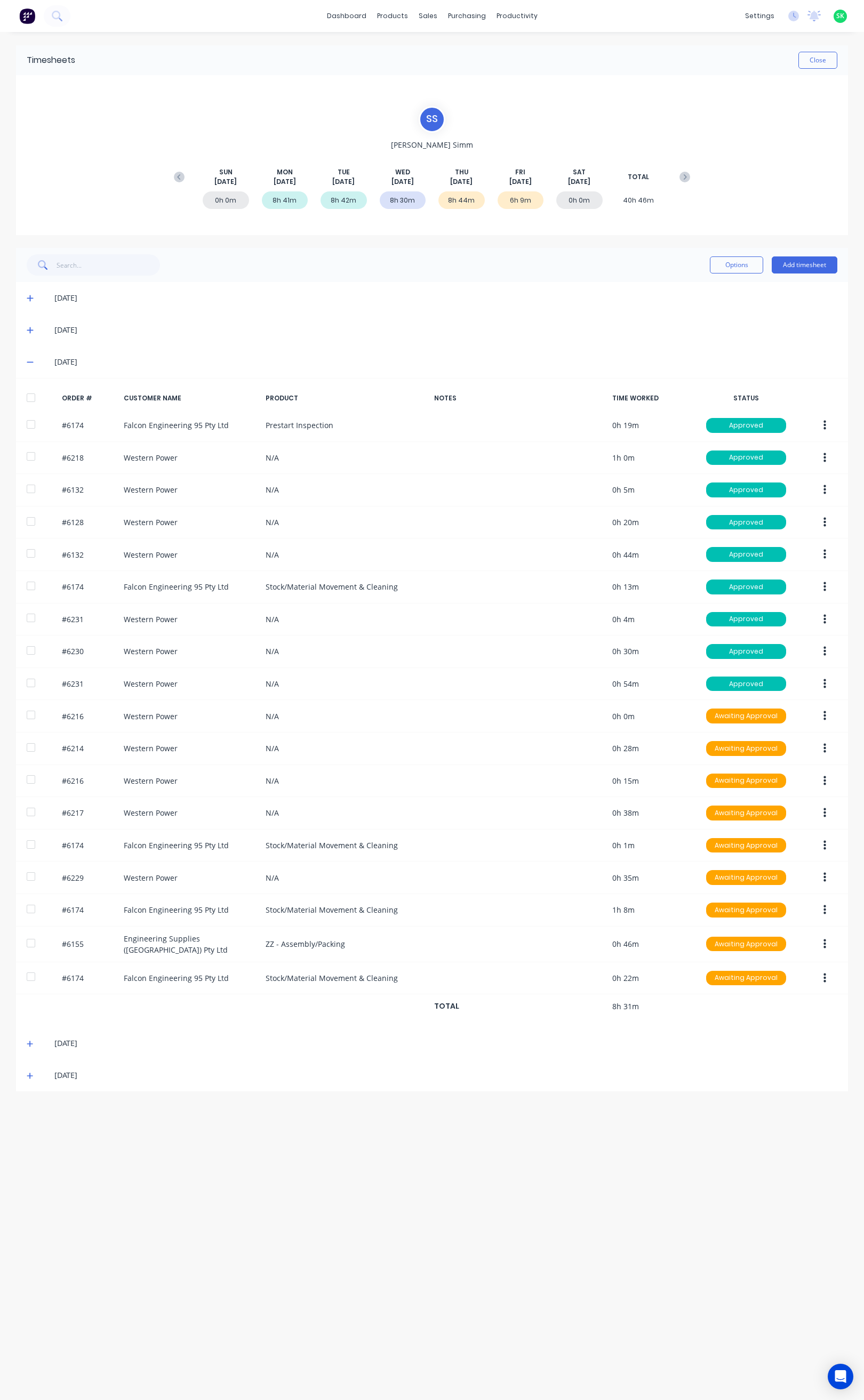
click at [29, 361] on icon at bounding box center [30, 362] width 7 height 7
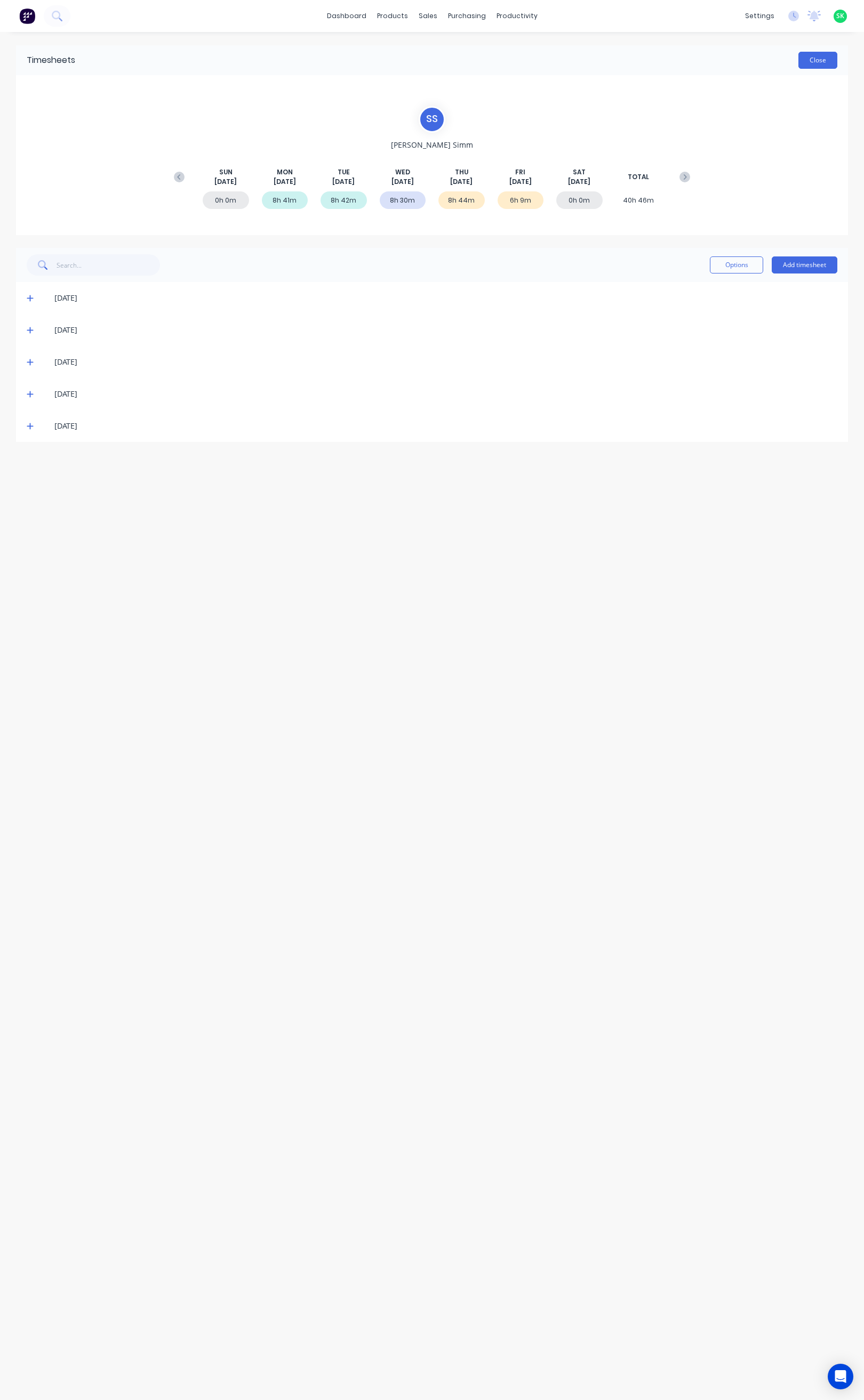
click at [807, 61] on button "Close" at bounding box center [817, 60] width 39 height 17
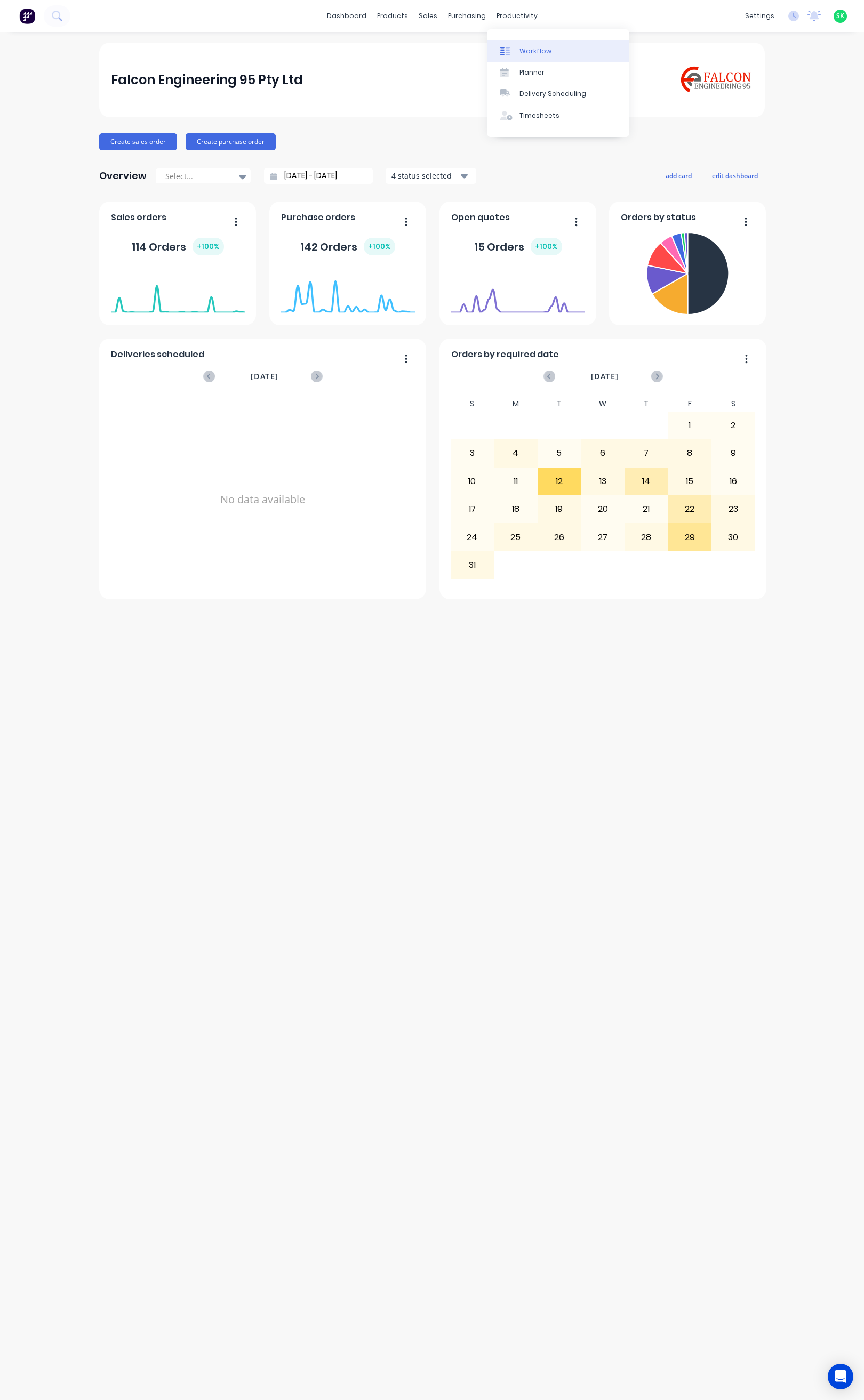
click at [525, 49] on div "Workflow" at bounding box center [535, 51] width 32 height 9
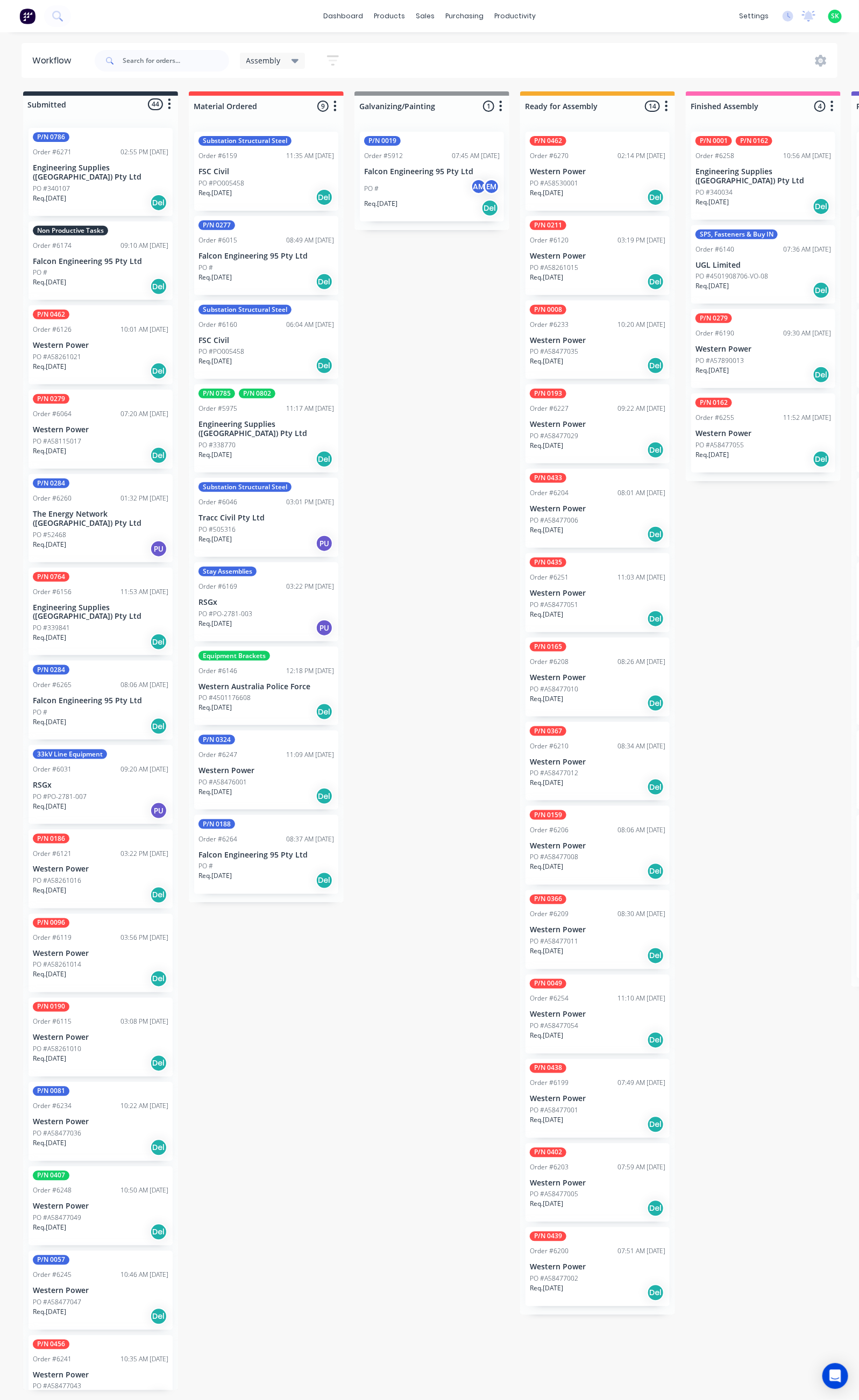
click at [580, 185] on div "PO #A58530001" at bounding box center [598, 183] width 136 height 9
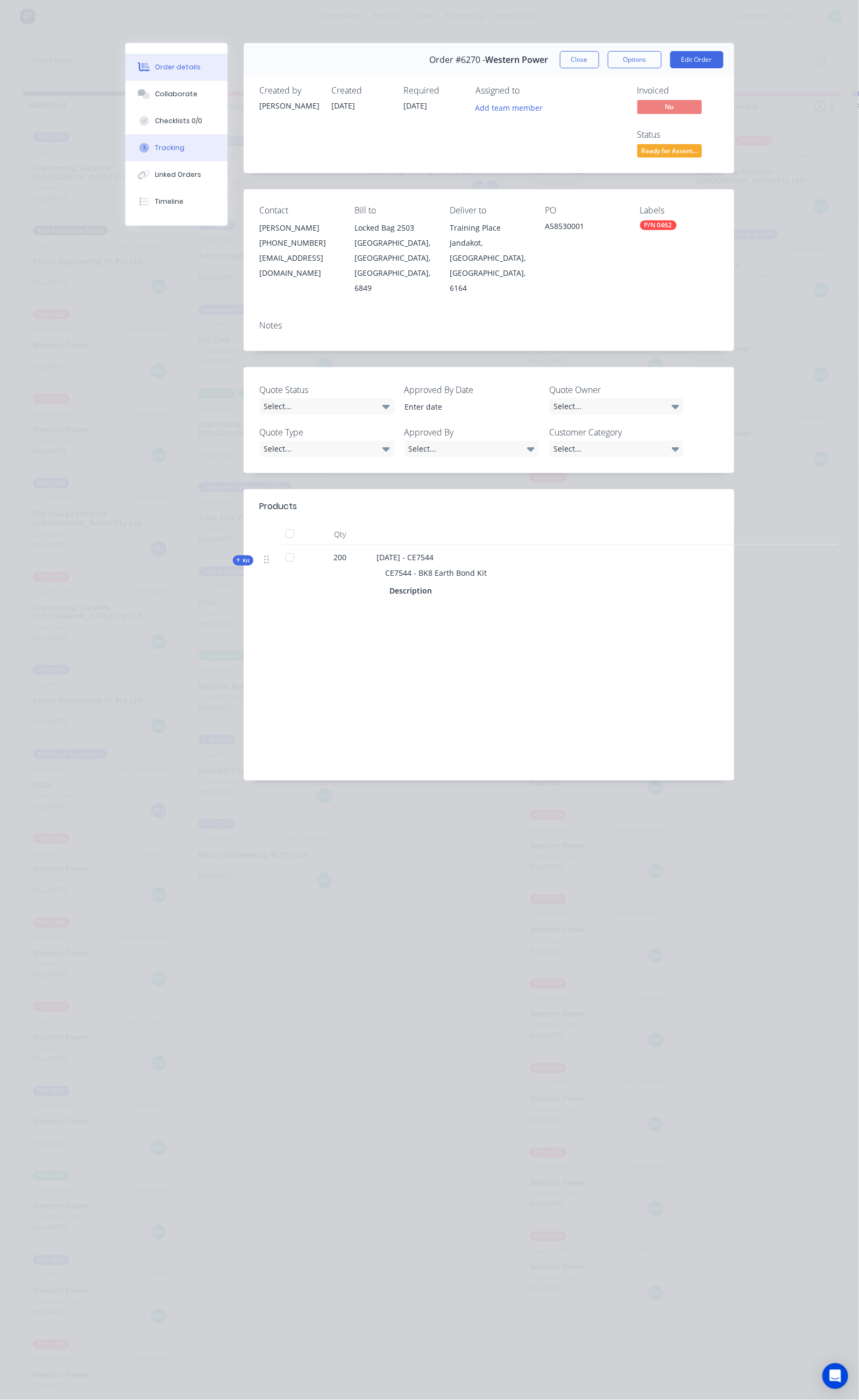
click at [126, 139] on button "Tracking" at bounding box center [177, 147] width 103 height 27
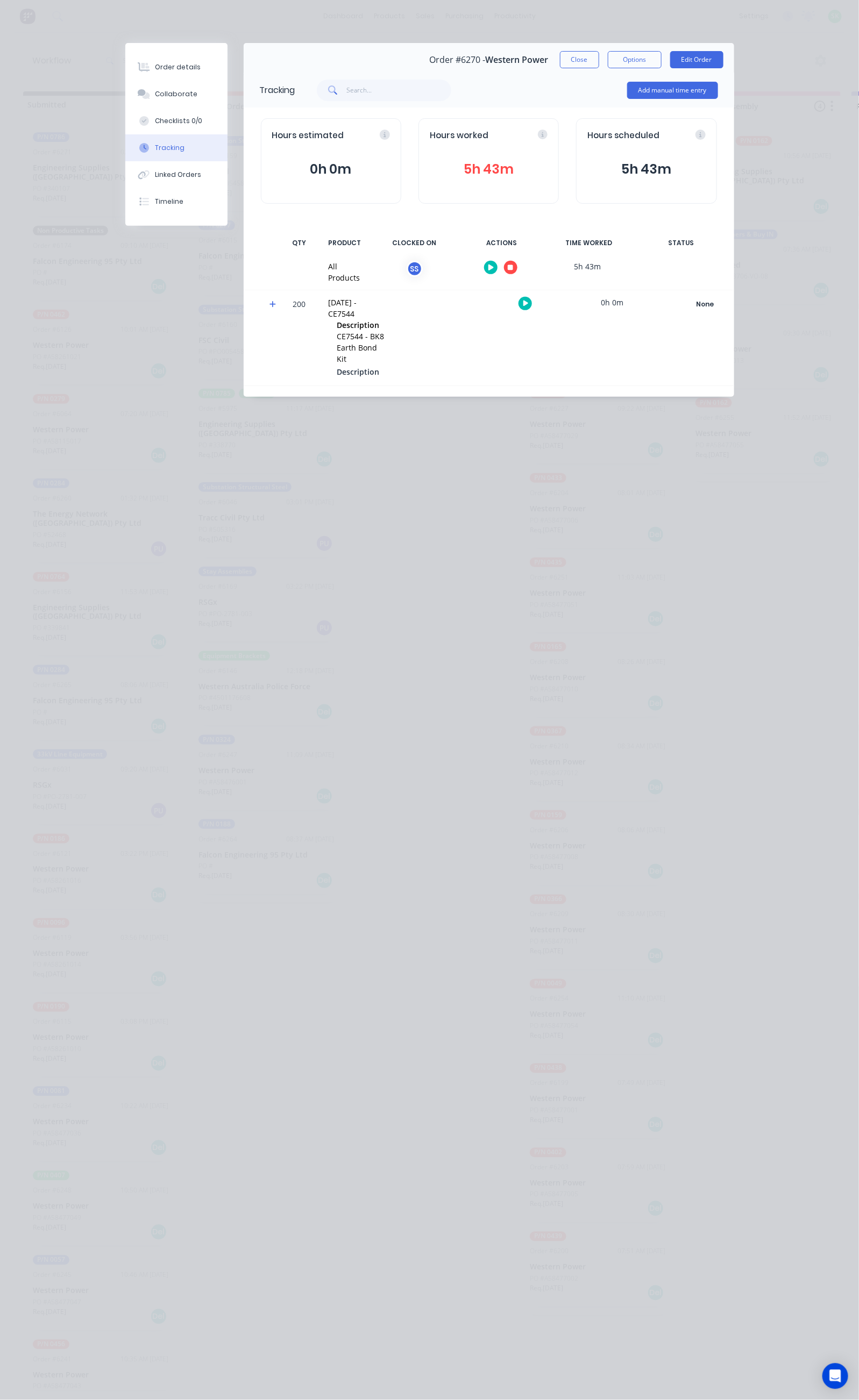
click at [518, 268] on button "button" at bounding box center [510, 267] width 14 height 14
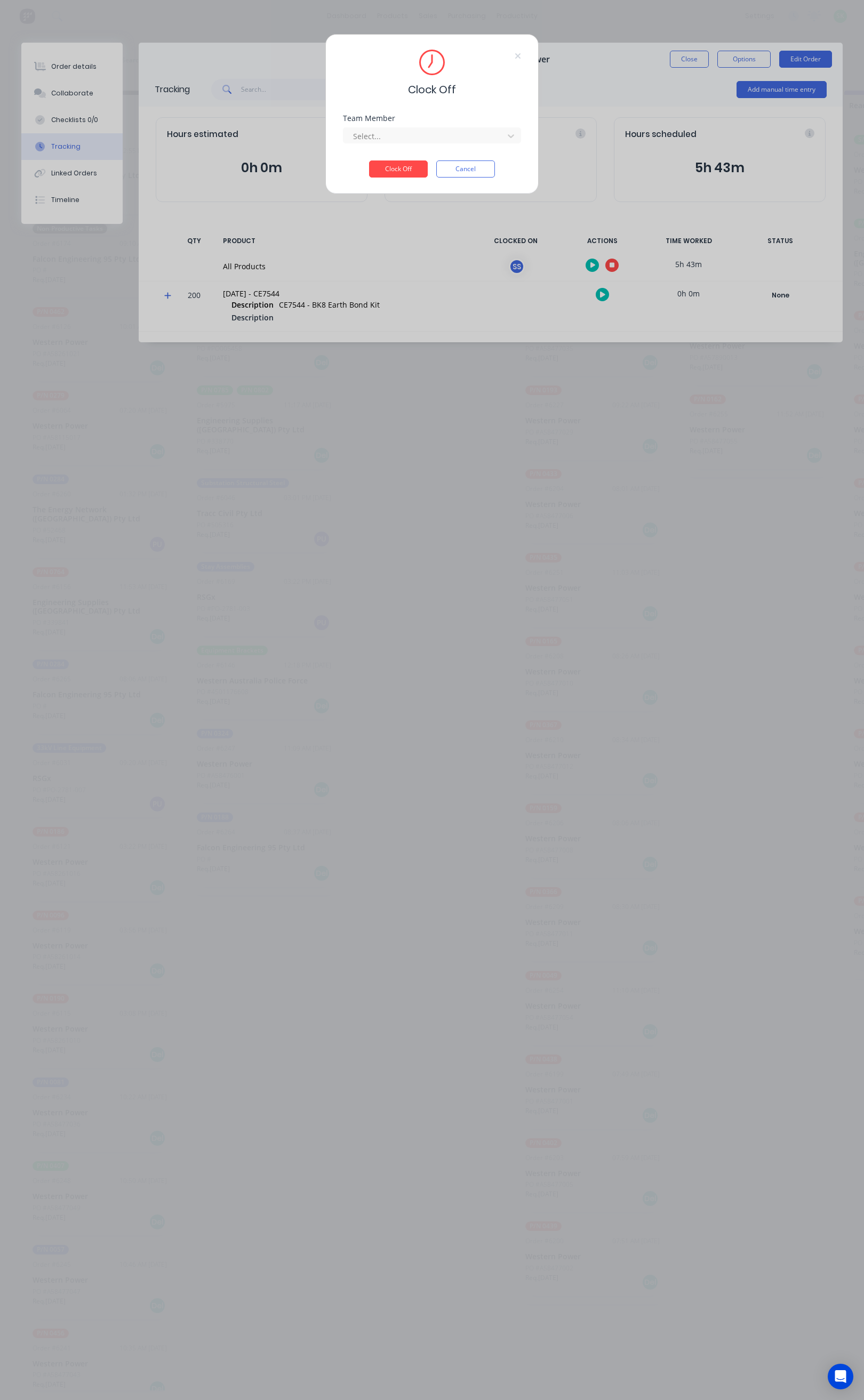
click at [588, 264] on div "Clock Off Team Member Select... Clock Off Cancel" at bounding box center [432, 700] width 864 height 1400
click at [582, 290] on div "Clock Off Team Member Select... Clock Off Cancel" at bounding box center [432, 700] width 864 height 1400
click at [478, 166] on button "Cancel" at bounding box center [465, 169] width 59 height 17
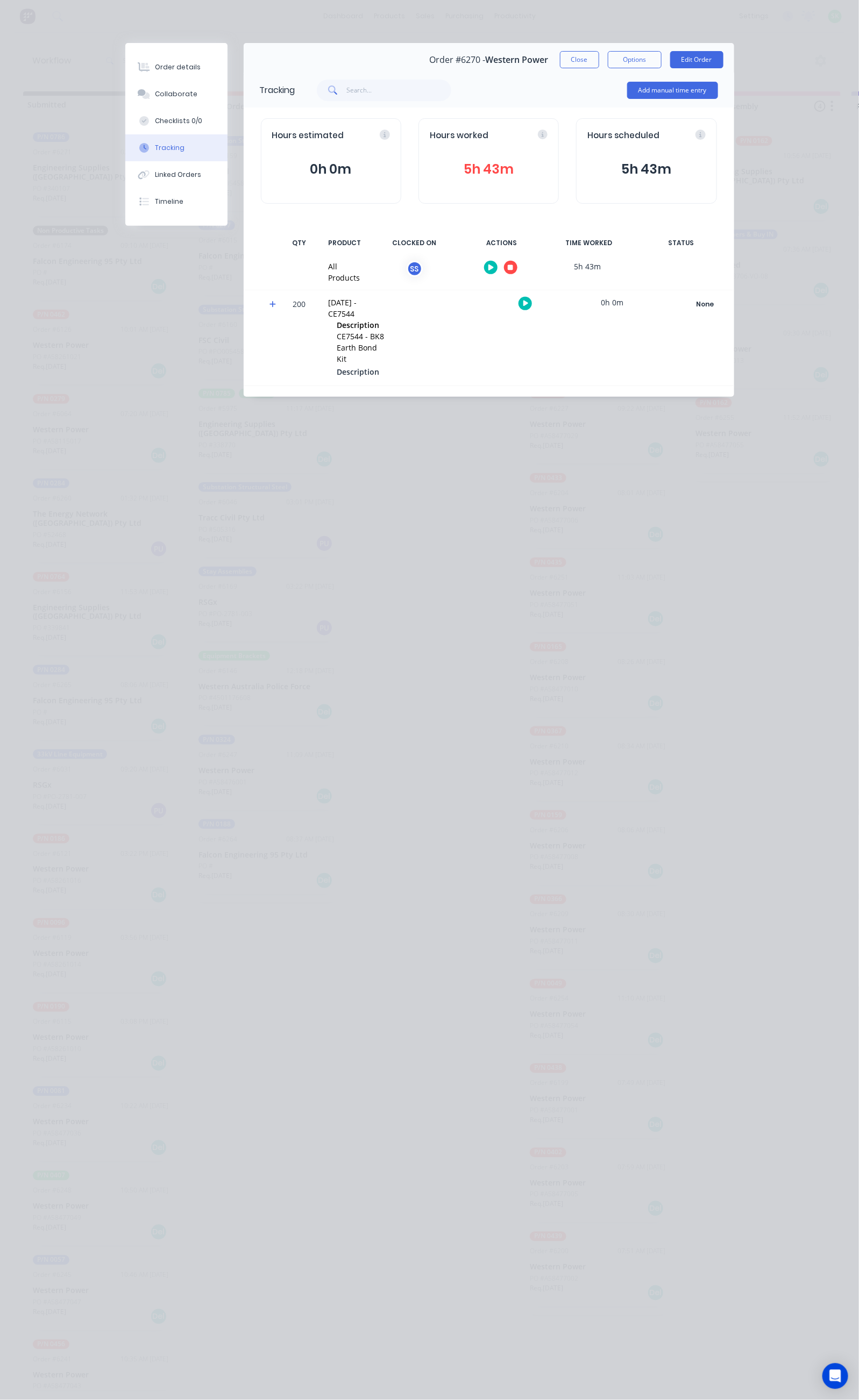
click at [494, 264] on icon "button" at bounding box center [490, 268] width 5 height 7
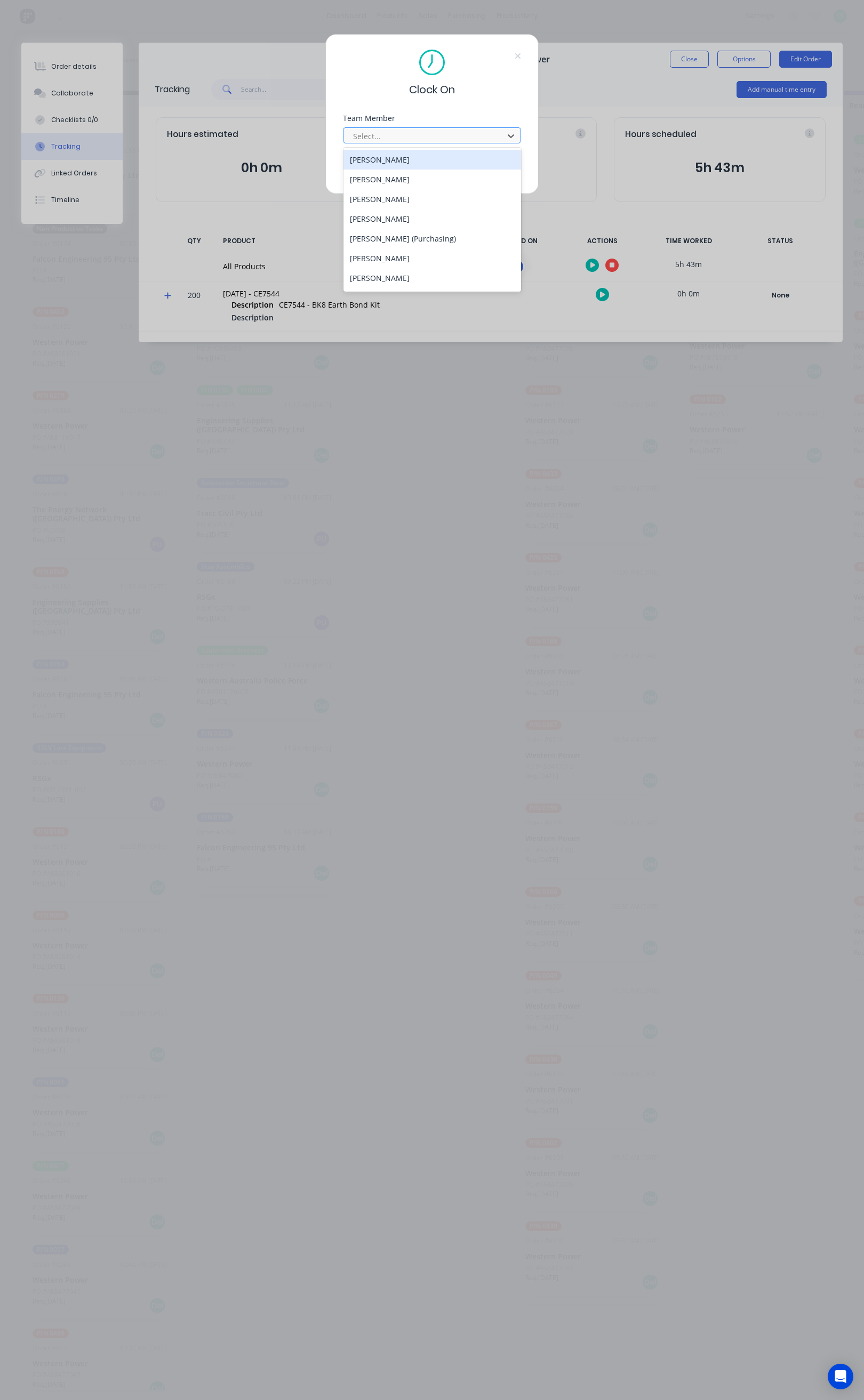
click at [474, 139] on div at bounding box center [425, 136] width 146 height 14
type input "st"
click at [389, 159] on div "[PERSON_NAME]" at bounding box center [432, 160] width 178 height 20
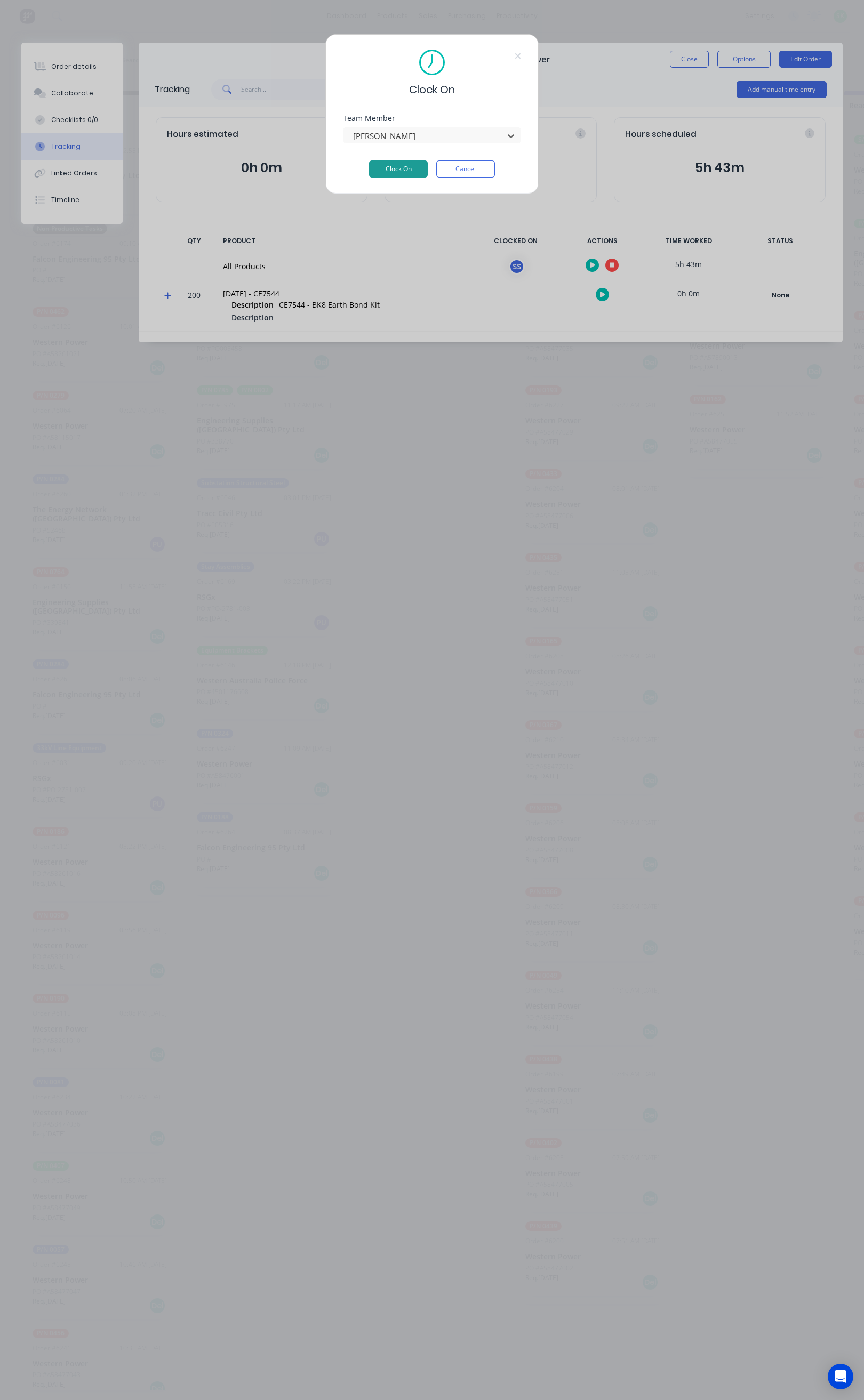
click at [386, 168] on button "Clock On" at bounding box center [399, 169] width 59 height 17
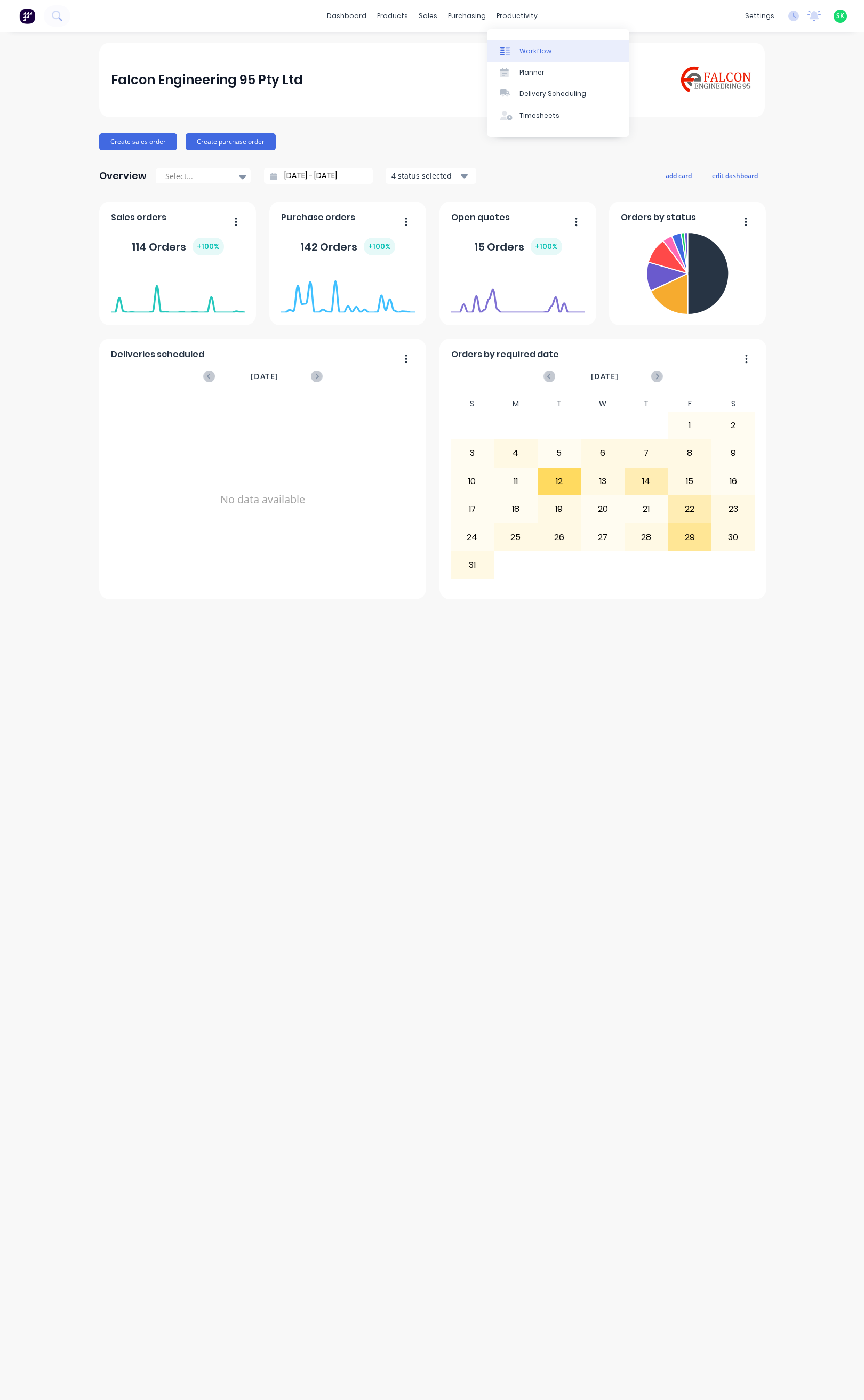
click at [520, 47] on div "Workflow" at bounding box center [535, 51] width 32 height 9
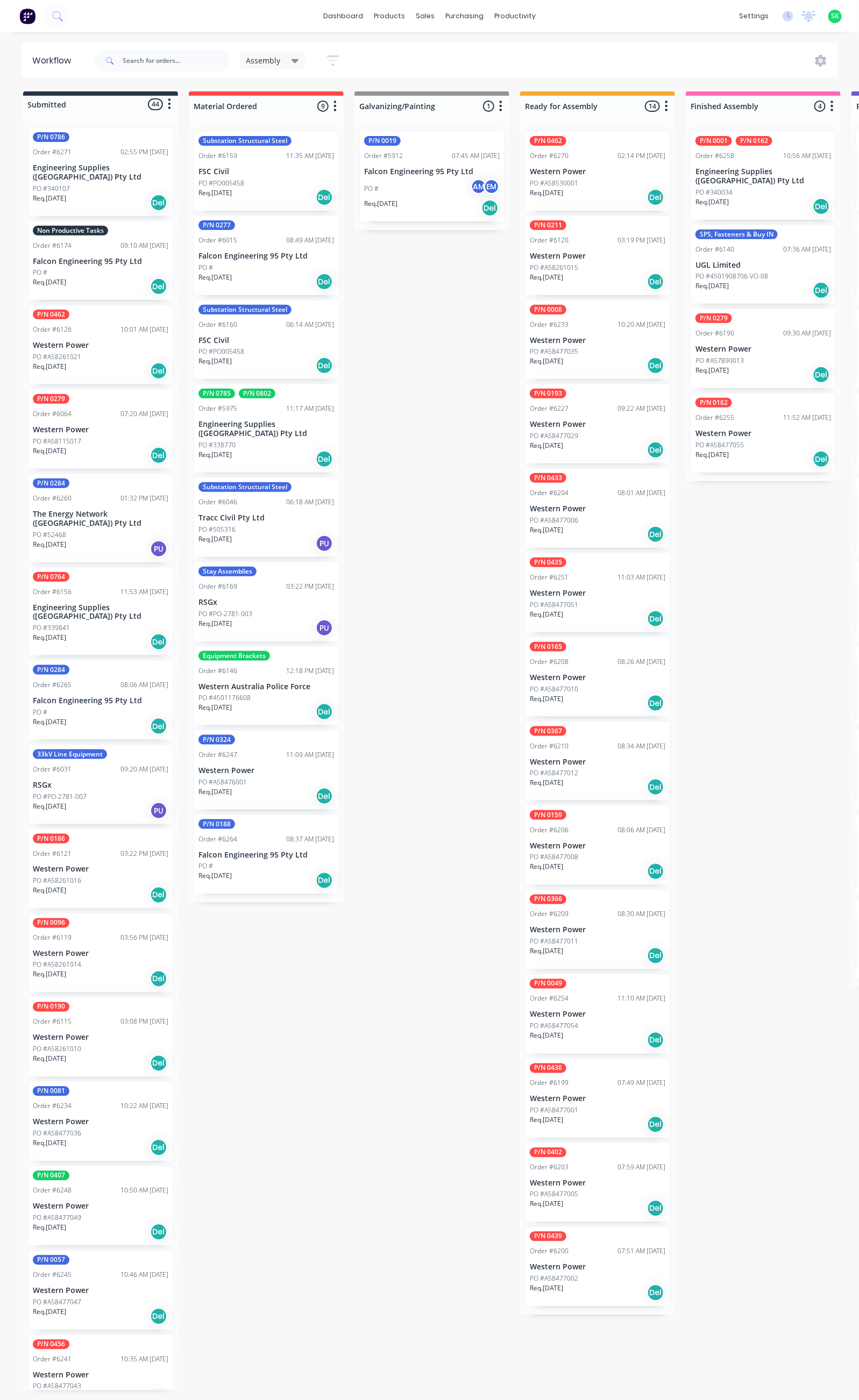
click at [115, 257] on p "Falcon Engineering 95 Pty Ltd" at bounding box center [100, 261] width 136 height 9
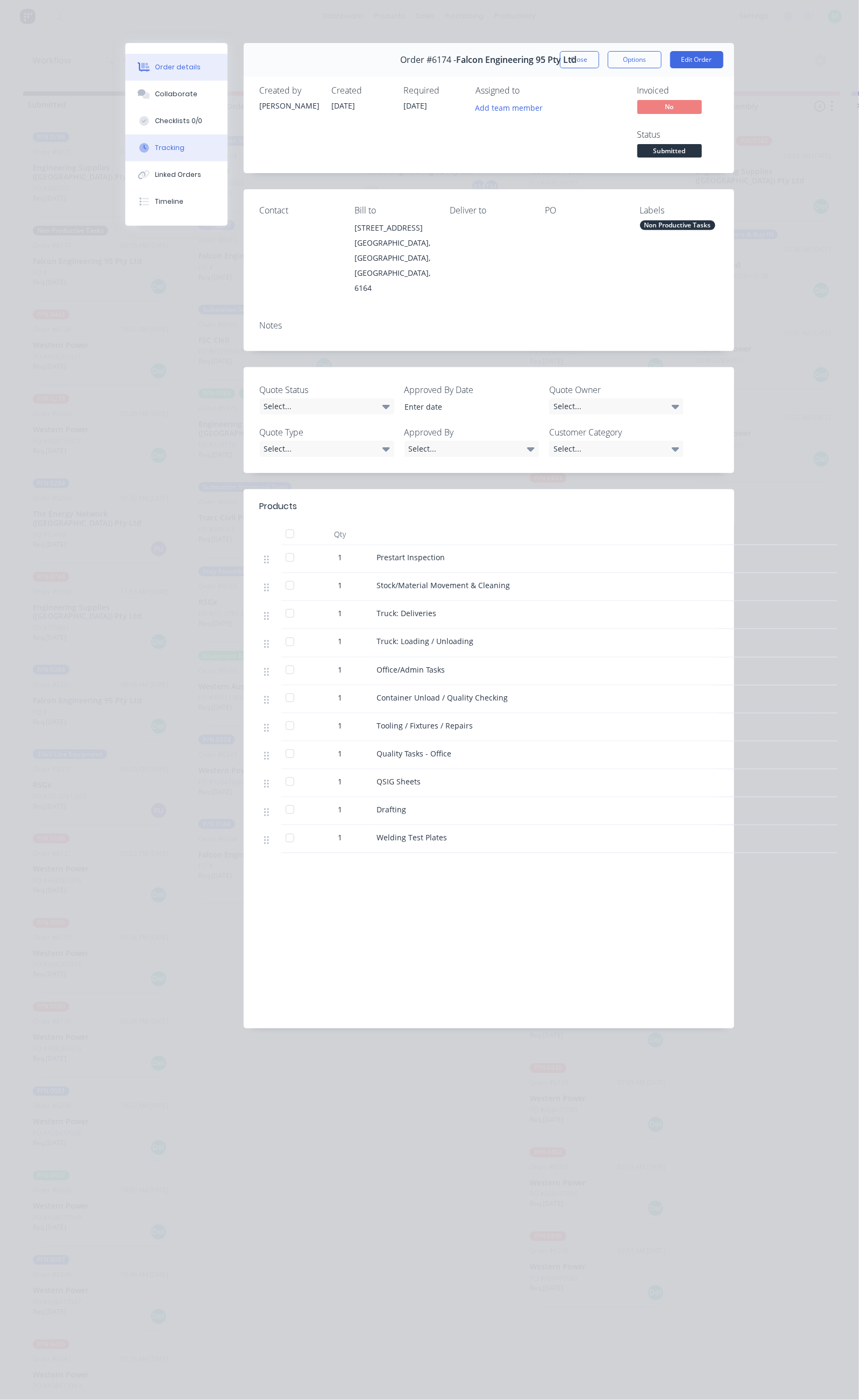
click at [155, 145] on div "Tracking" at bounding box center [170, 147] width 30 height 9
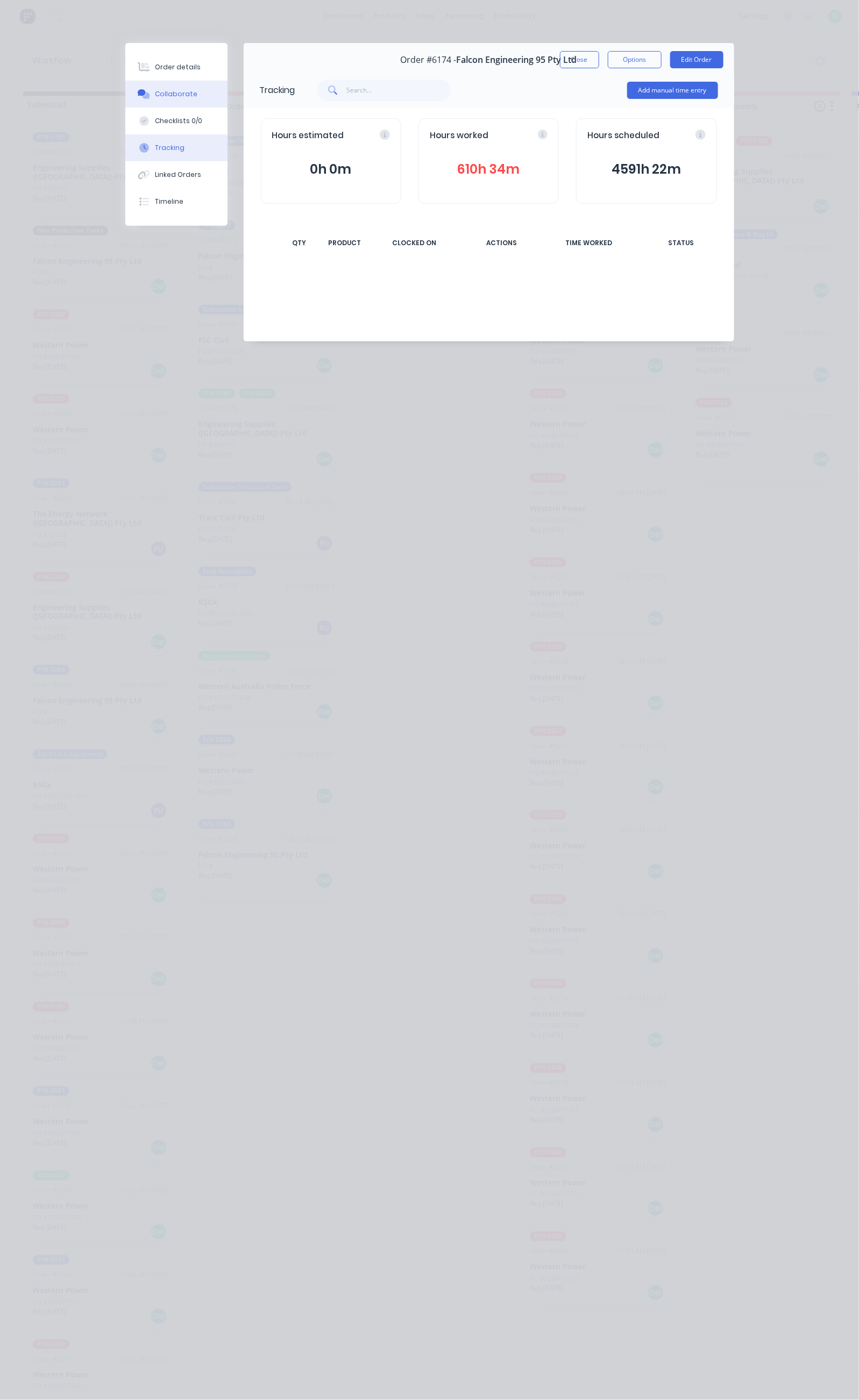
click at [155, 94] on div "Collaborate" at bounding box center [176, 94] width 43 height 9
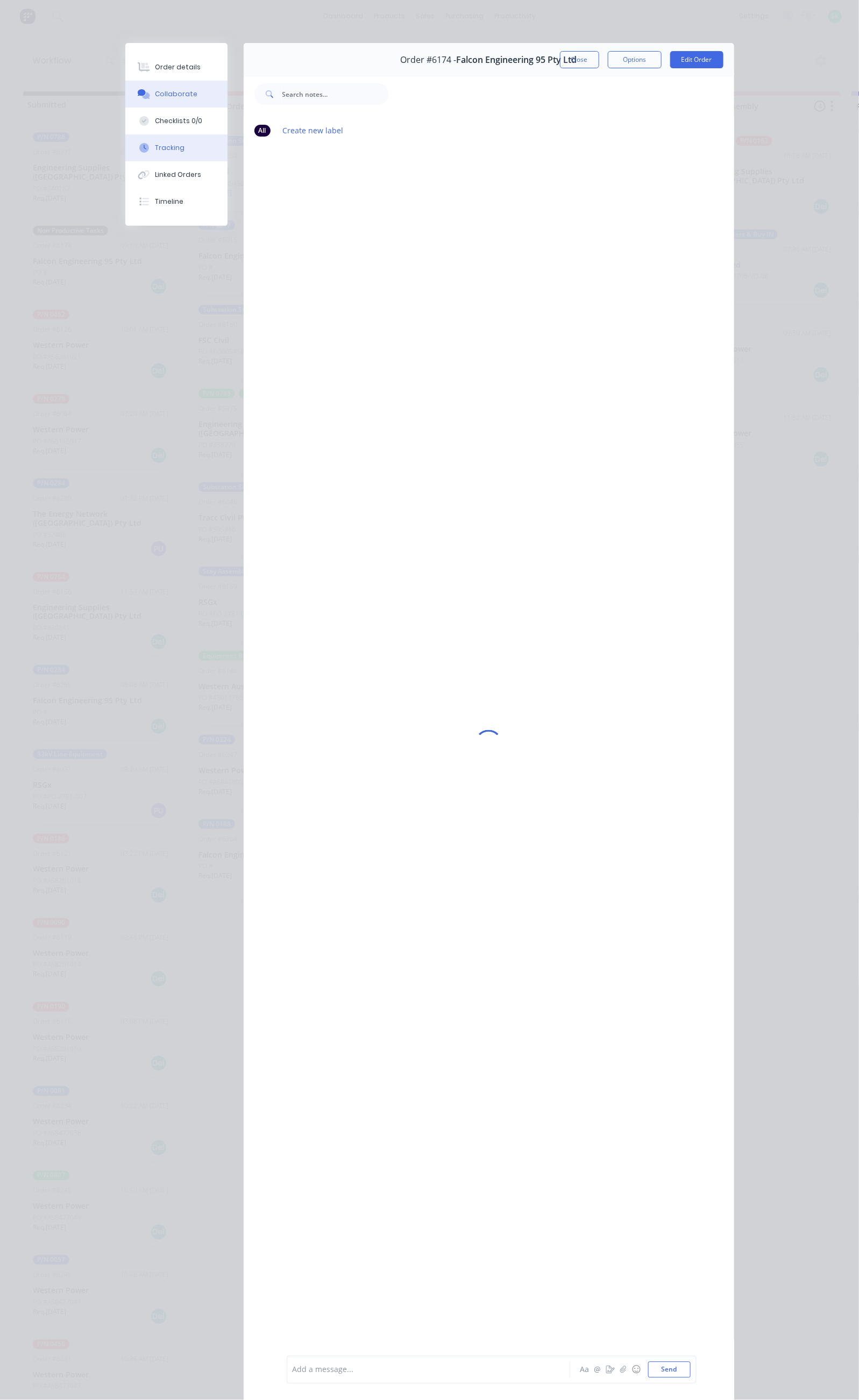
click at [126, 146] on button "Tracking" at bounding box center [177, 147] width 103 height 27
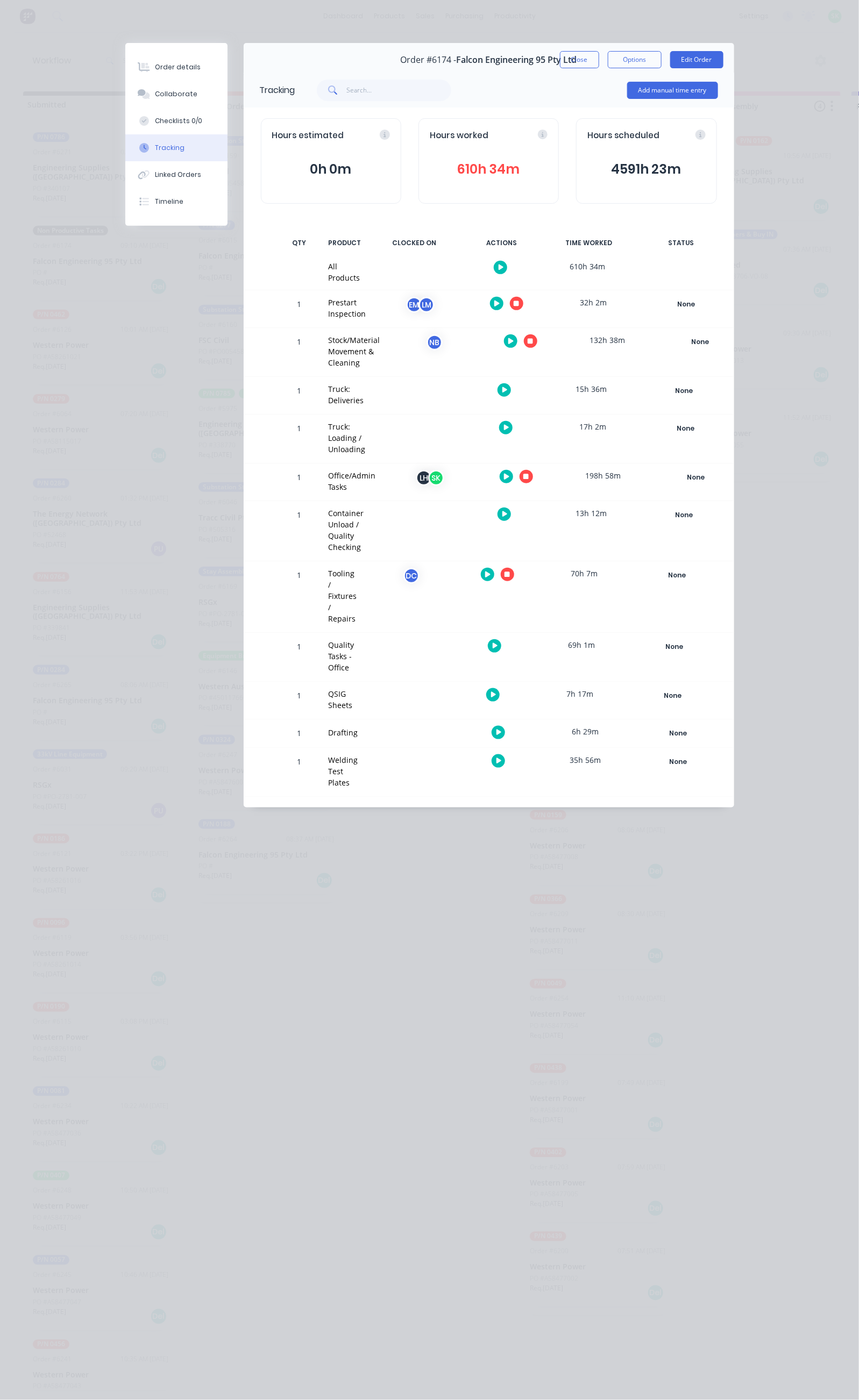
click at [533, 470] on button "button" at bounding box center [526, 476] width 14 height 14
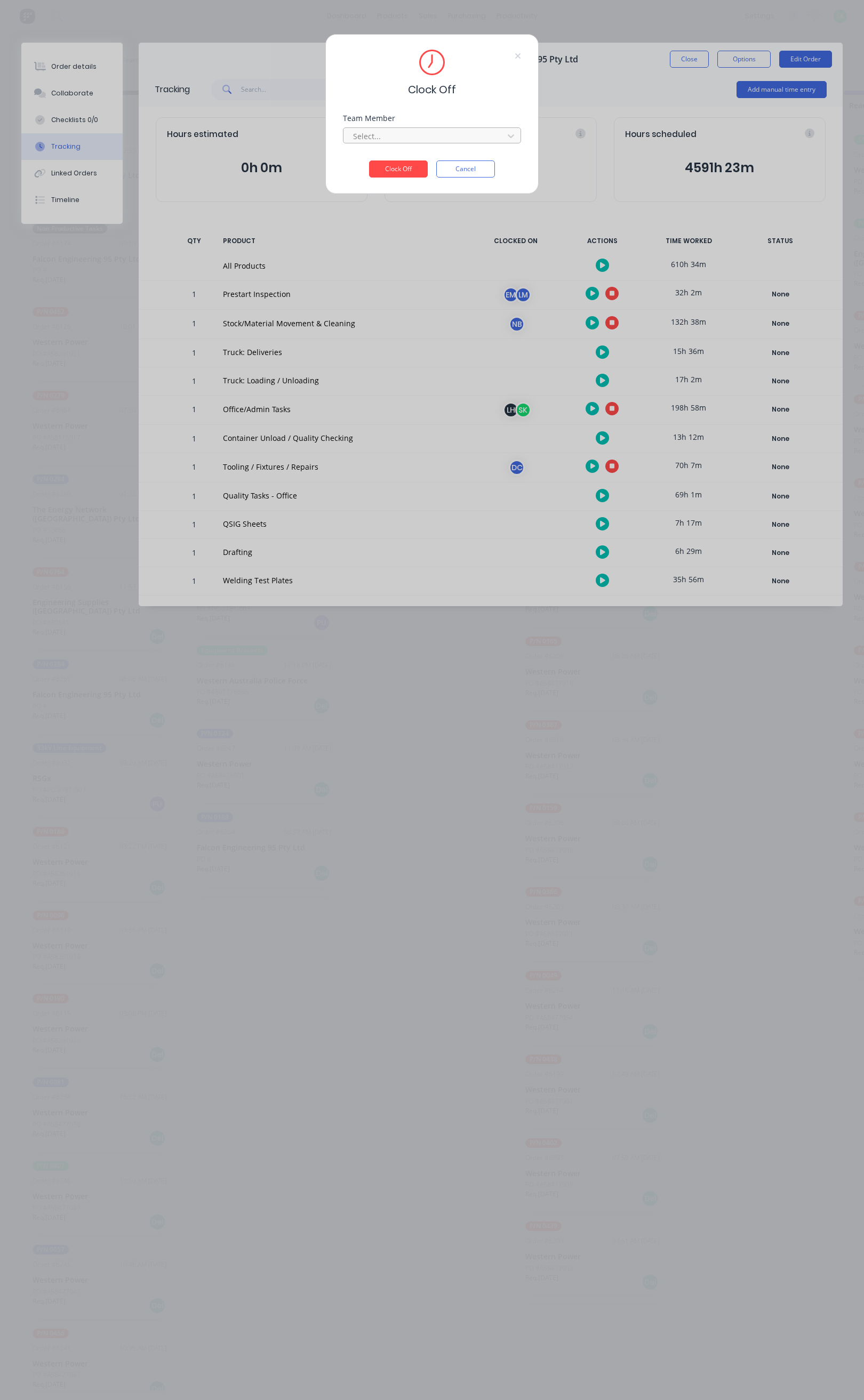
click at [482, 132] on div at bounding box center [425, 136] width 146 height 14
click at [409, 181] on div "[PERSON_NAME]" at bounding box center [432, 180] width 178 height 20
click at [404, 165] on button "Clock Off" at bounding box center [399, 169] width 59 height 17
